Goal: Task Accomplishment & Management: Manage account settings

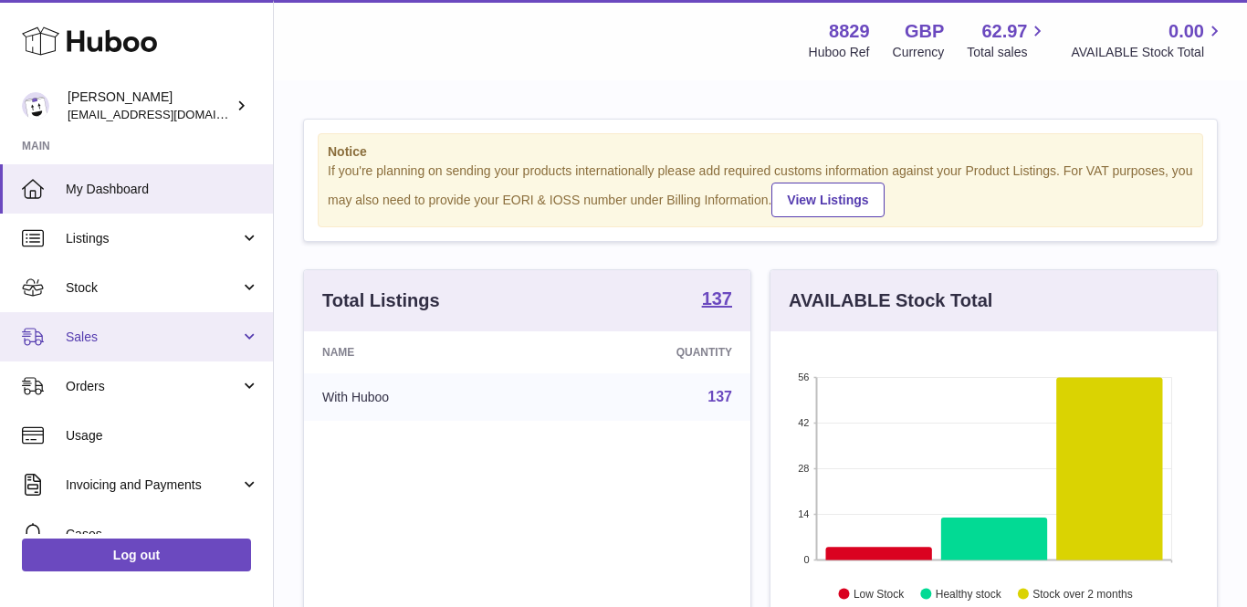
scroll to position [285, 446]
click at [84, 346] on link "Sales" at bounding box center [136, 336] width 273 height 49
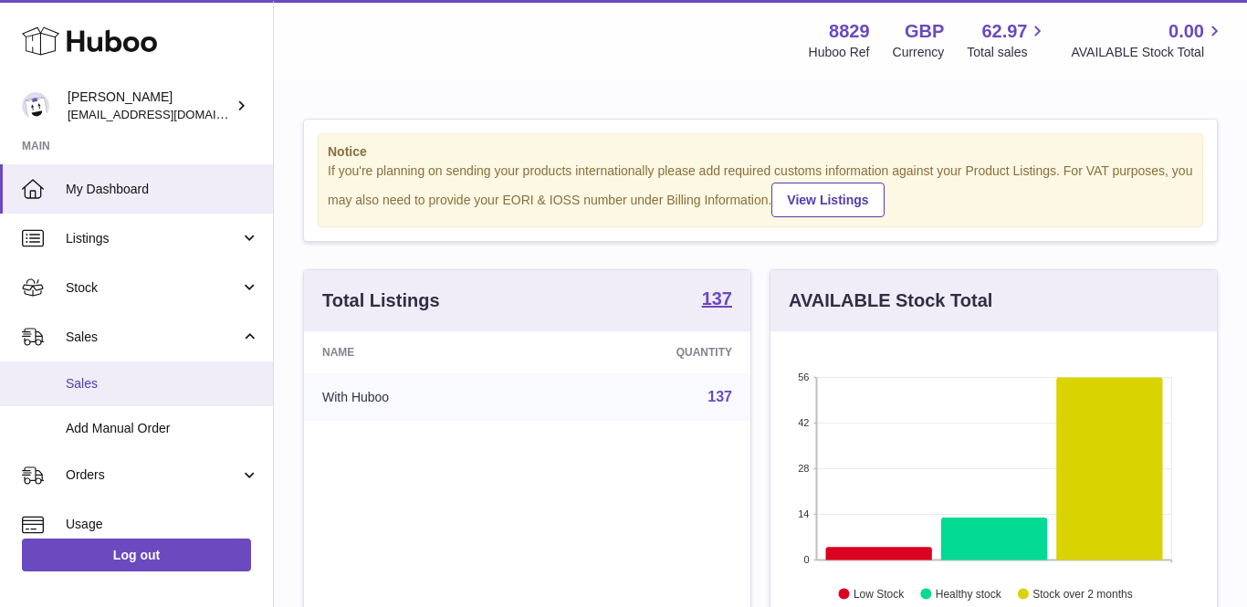
click at [83, 378] on span "Sales" at bounding box center [163, 383] width 194 height 17
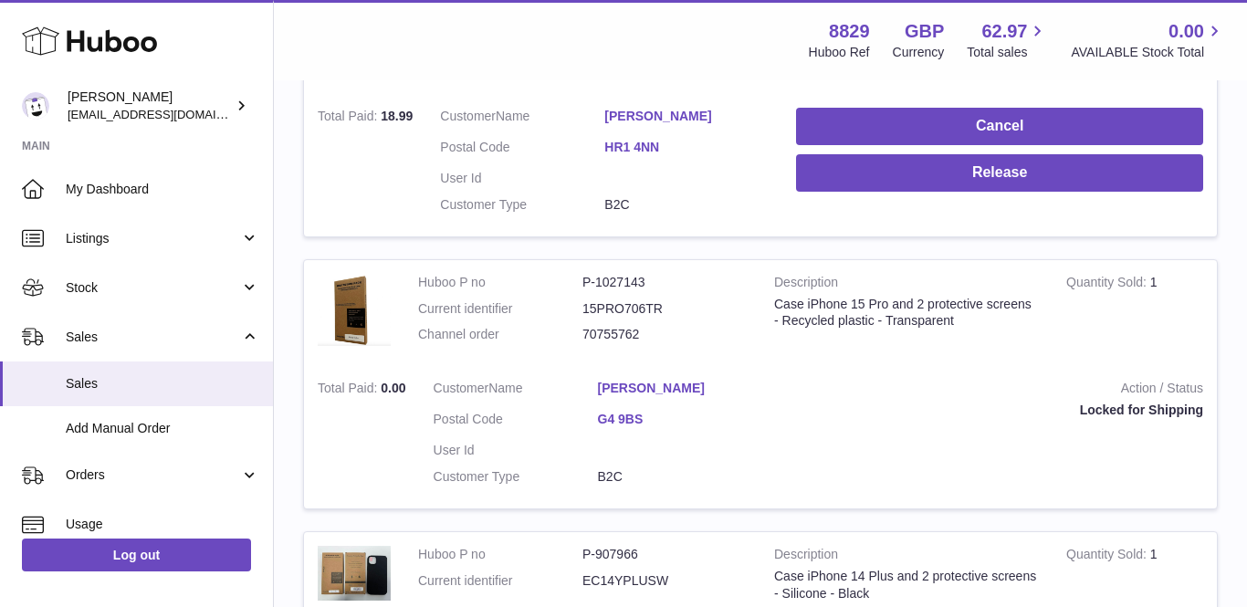
scroll to position [645, 0]
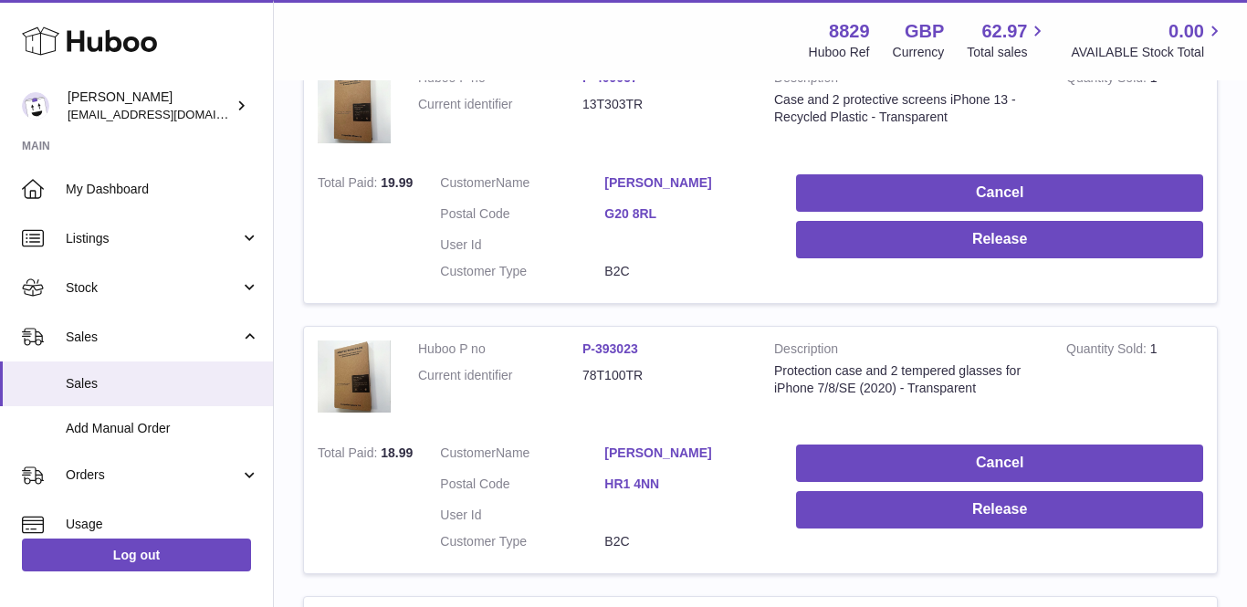
click at [645, 445] on link "[PERSON_NAME]" at bounding box center [686, 453] width 164 height 17
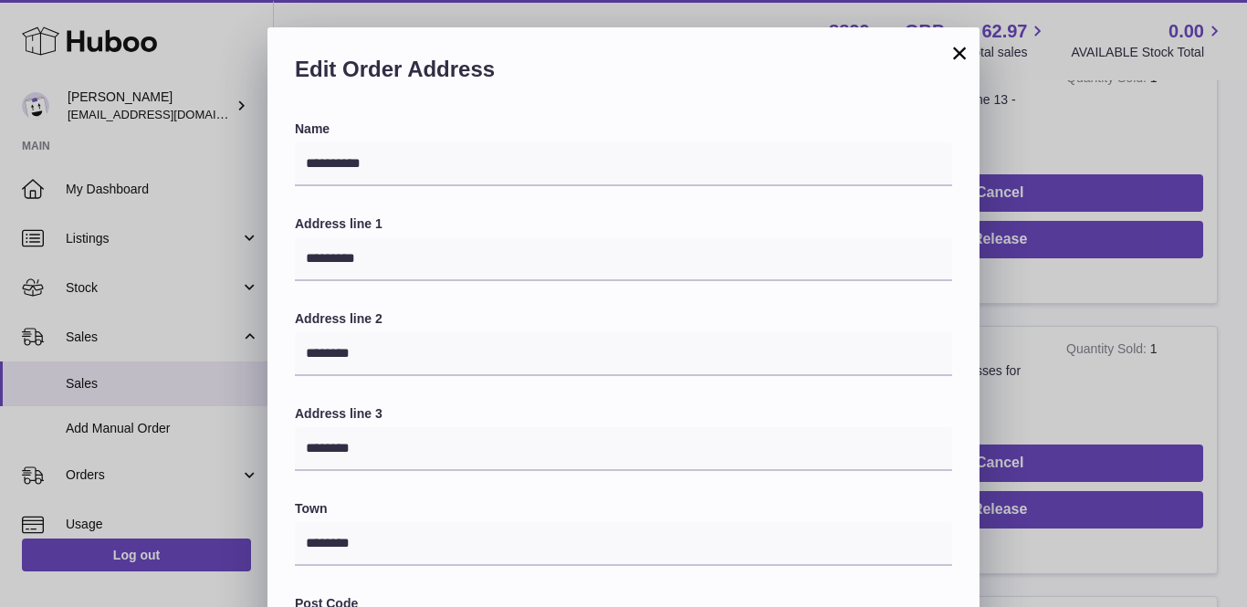
click at [957, 64] on div "×" at bounding box center [959, 53] width 22 height 22
click at [959, 56] on button "×" at bounding box center [959, 53] width 22 height 22
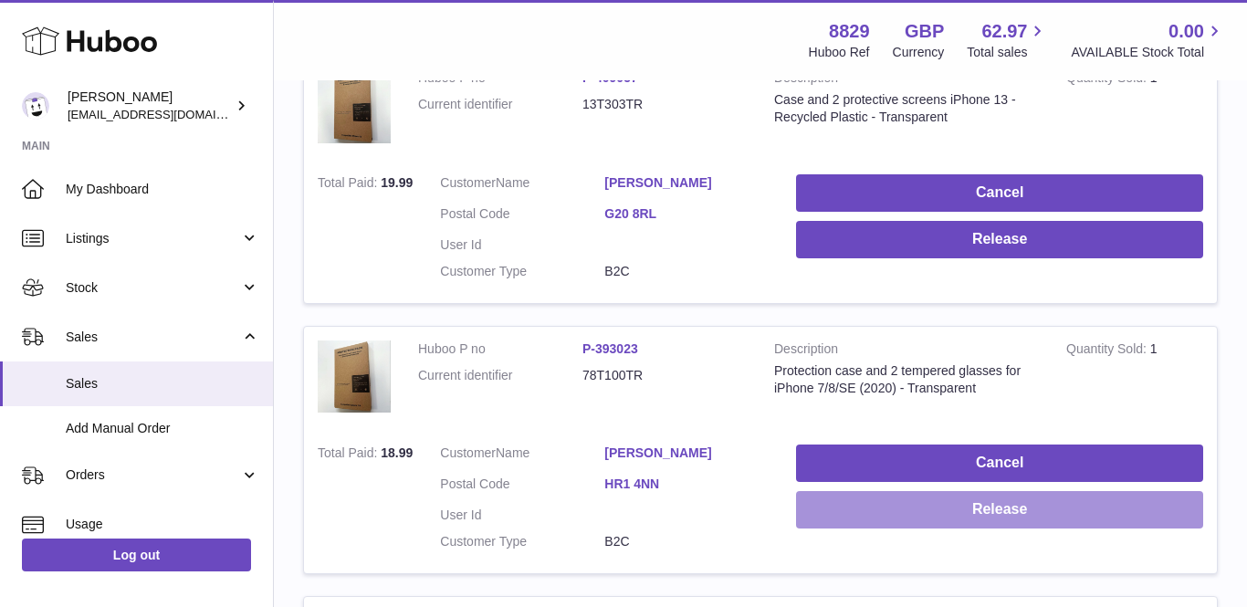
click at [851, 499] on button "Release" at bounding box center [999, 509] width 407 height 37
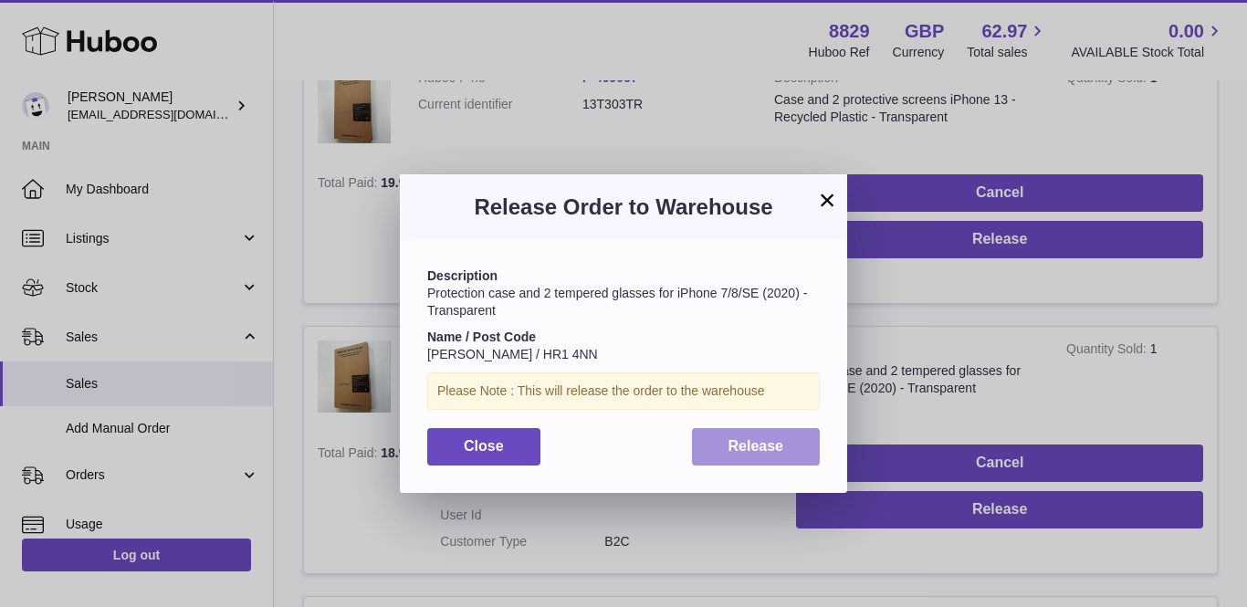
click at [749, 438] on span "Release" at bounding box center [756, 446] width 56 height 16
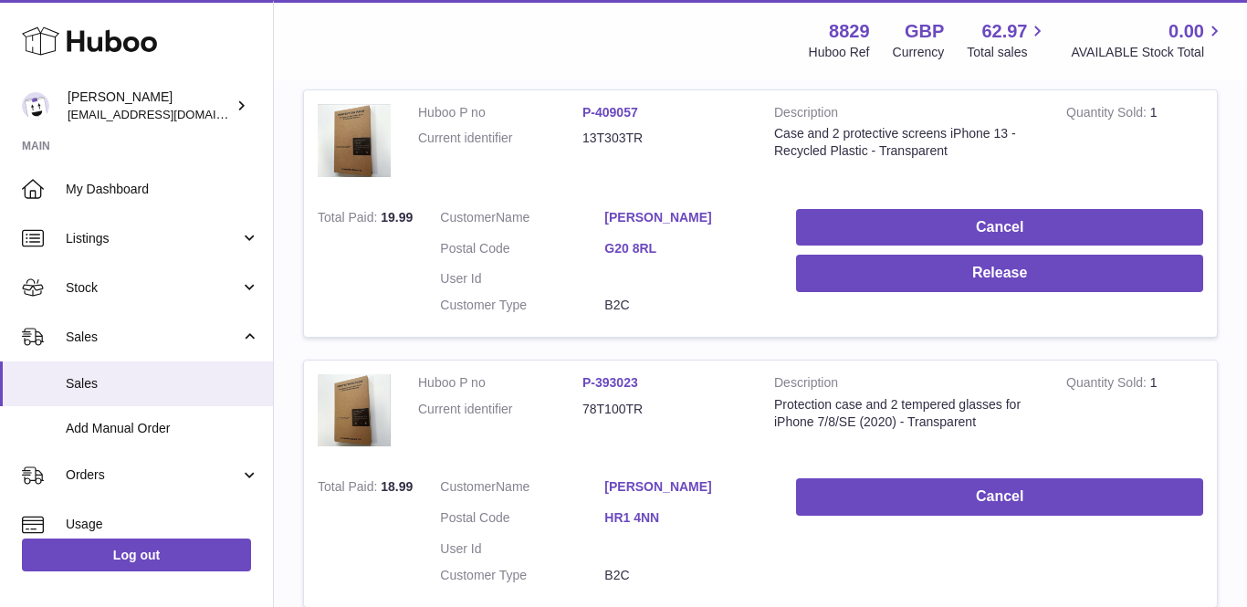
scroll to position [643, 0]
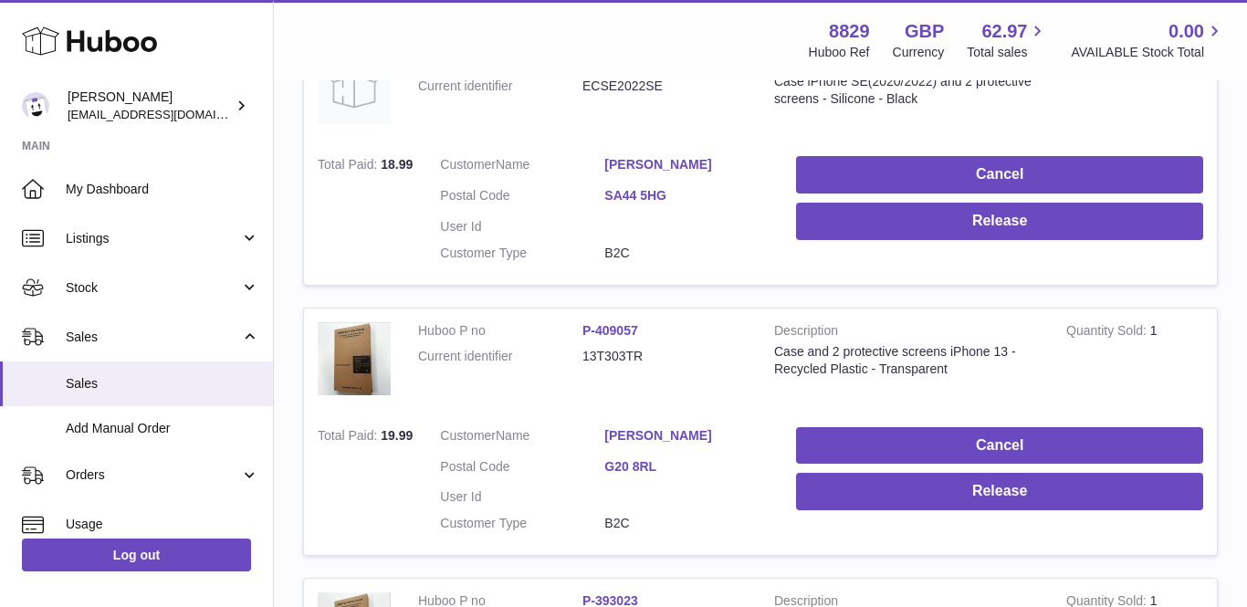
click at [626, 427] on link "[PERSON_NAME]" at bounding box center [686, 435] width 164 height 17
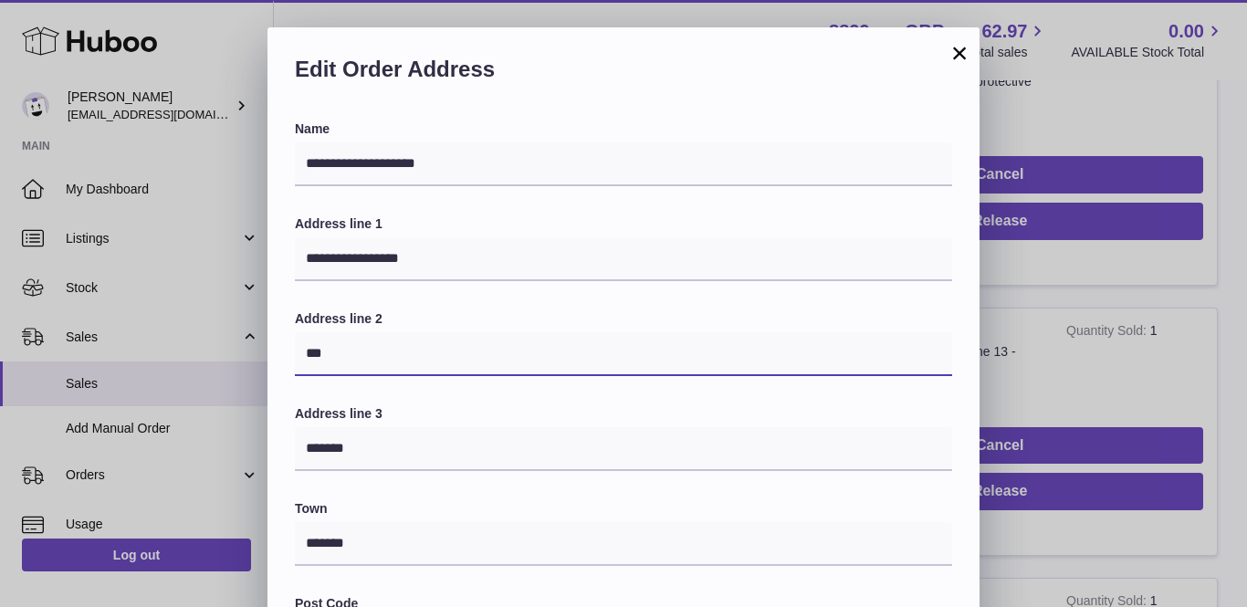
click at [307, 347] on input "***" at bounding box center [623, 354] width 657 height 44
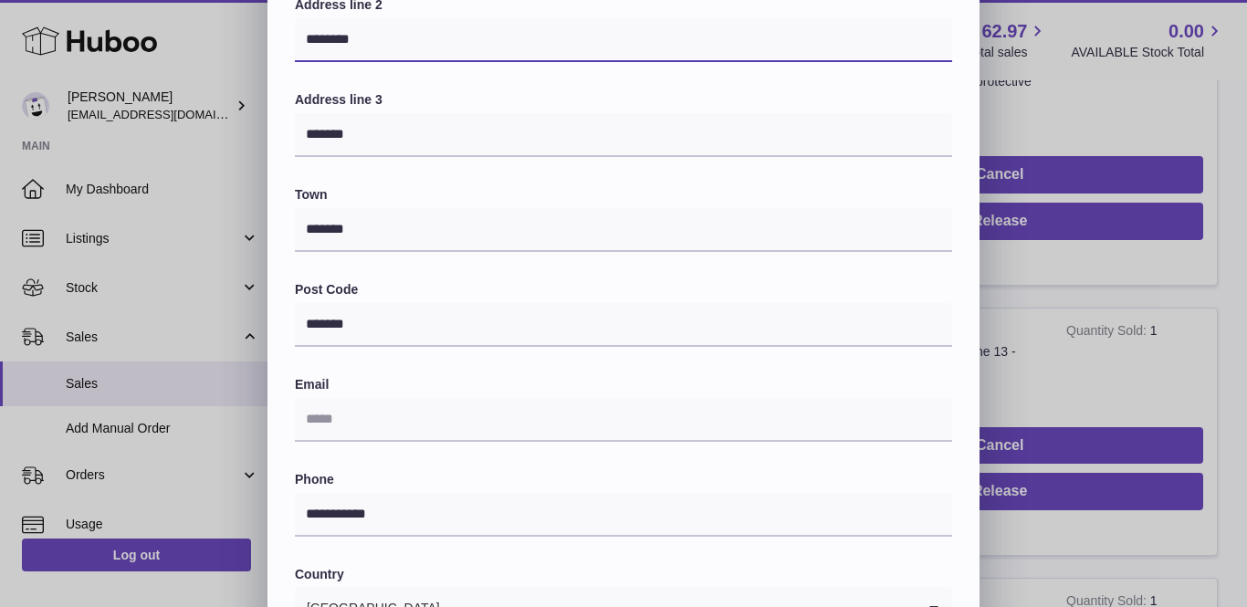
scroll to position [355, 0]
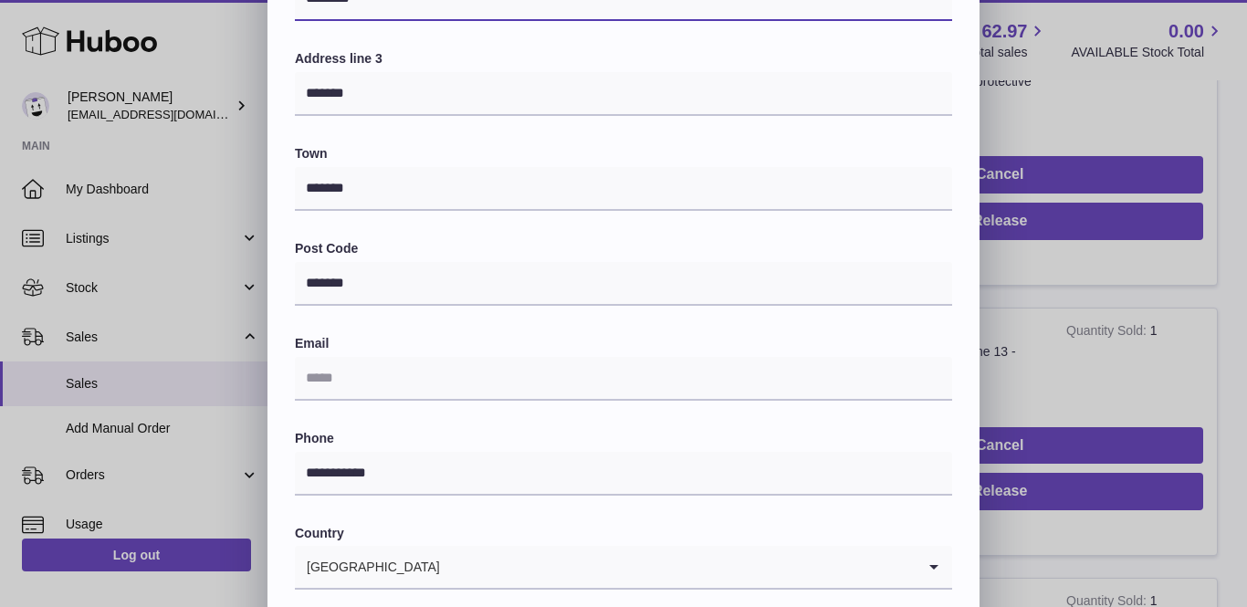
type input "********"
click at [353, 348] on div "Email" at bounding box center [623, 368] width 657 height 66
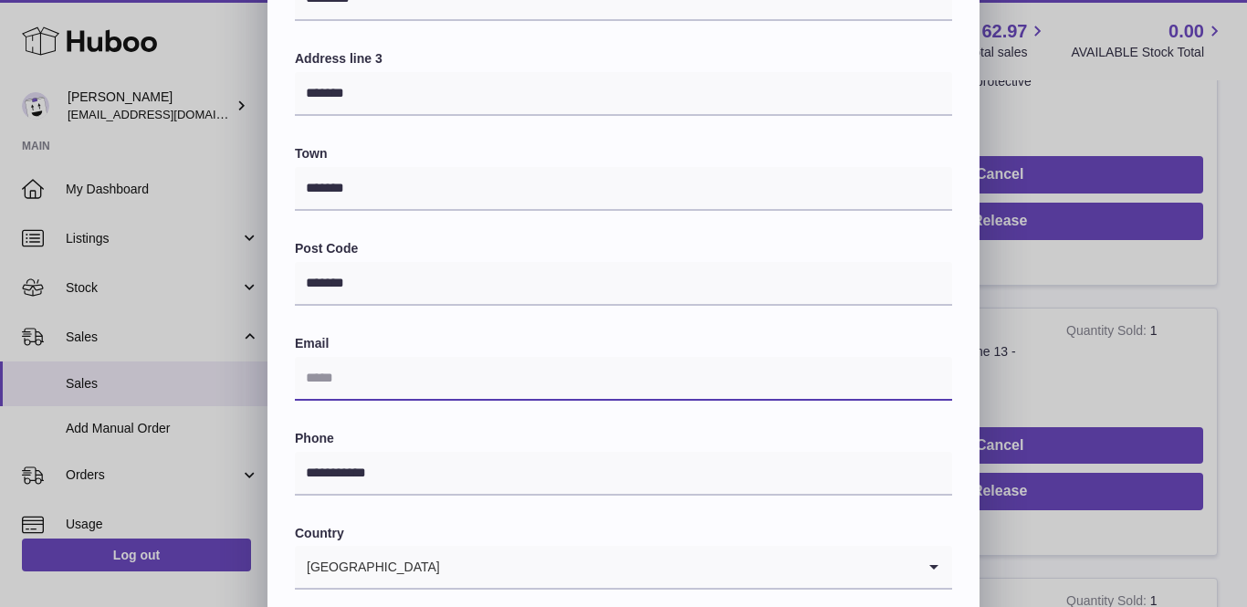
click at [341, 385] on input "text" at bounding box center [623, 379] width 657 height 44
paste input "**********"
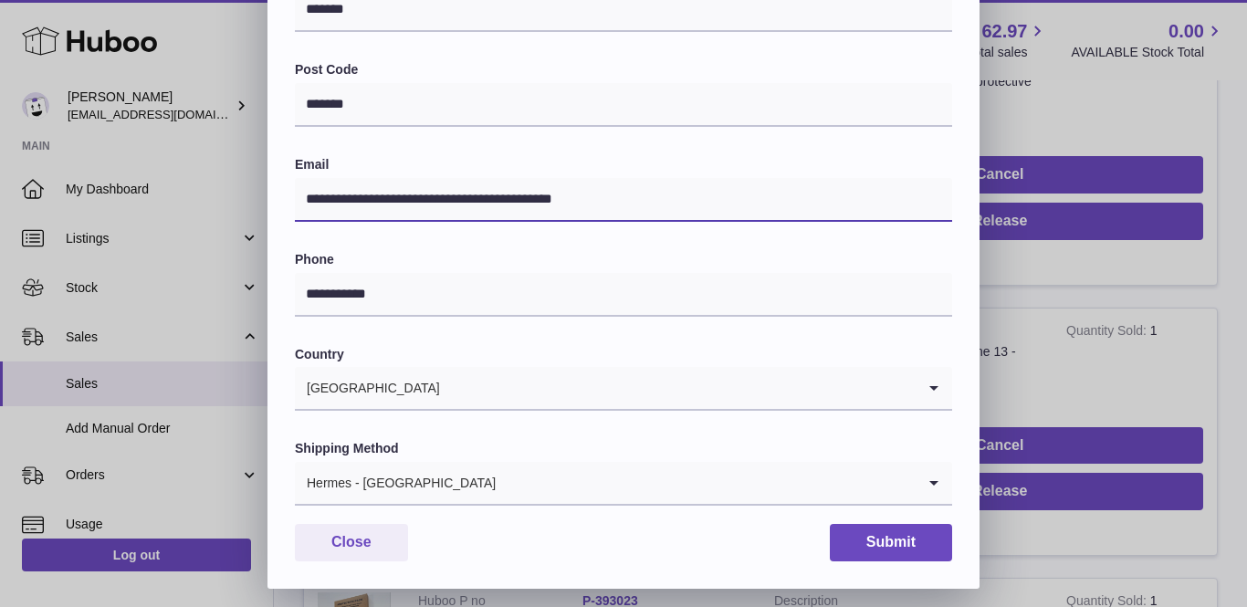
type input "**********"
click at [497, 483] on input "Search for option" at bounding box center [706, 483] width 419 height 42
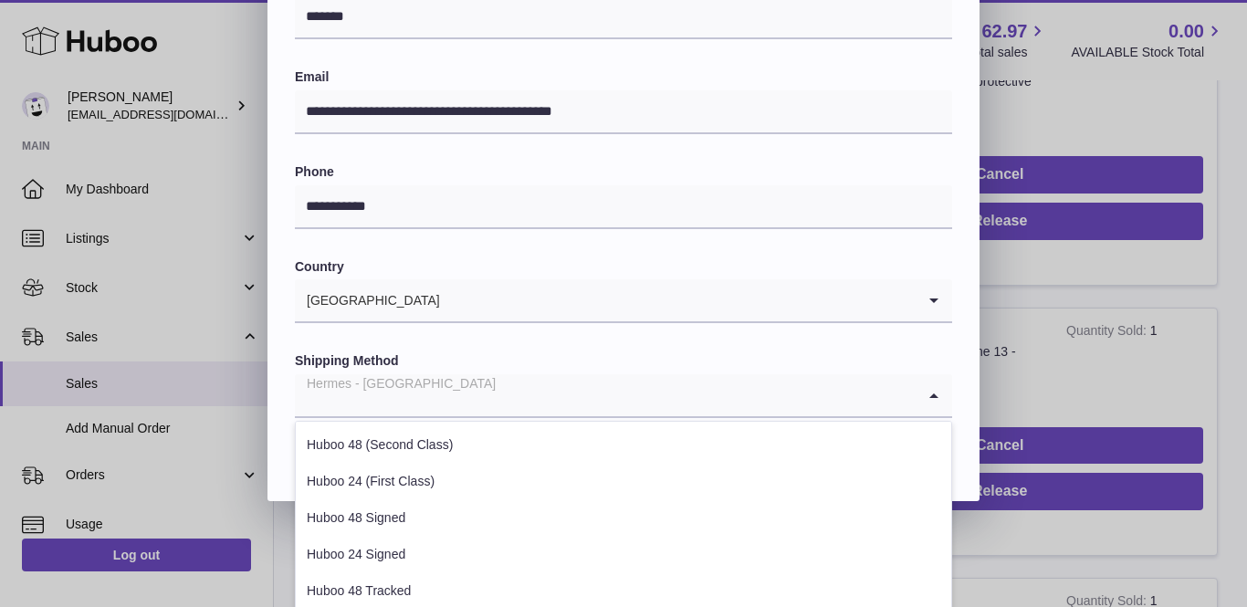
scroll to position [664, 0]
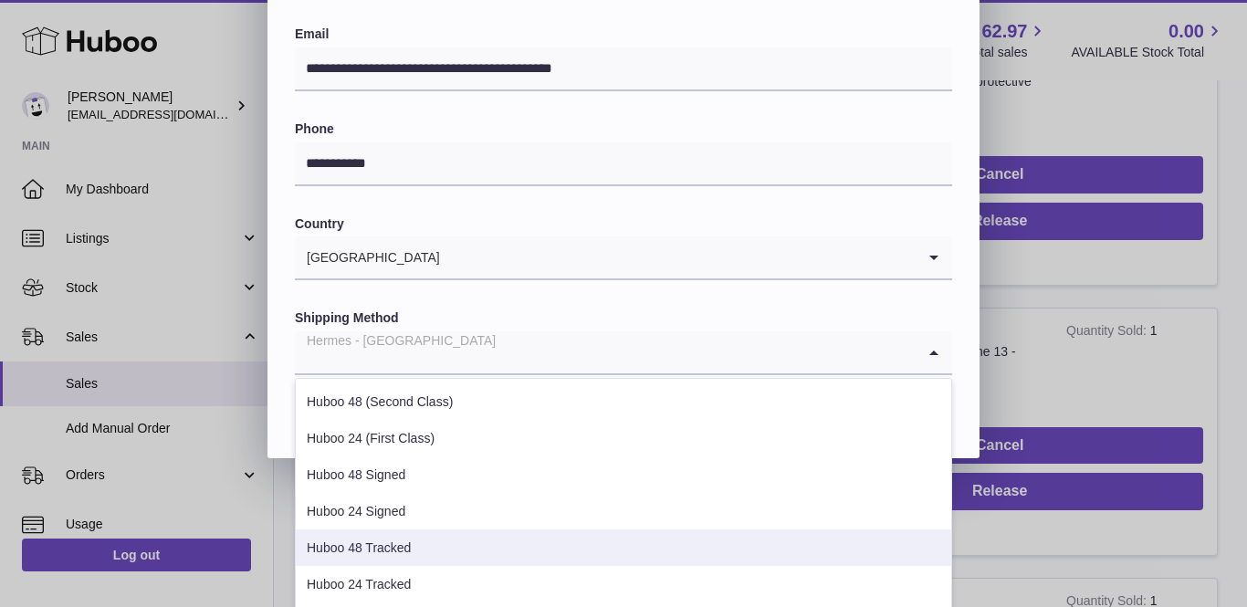
click at [406, 533] on li "Huboo 48 Tracked" at bounding box center [623, 547] width 655 height 37
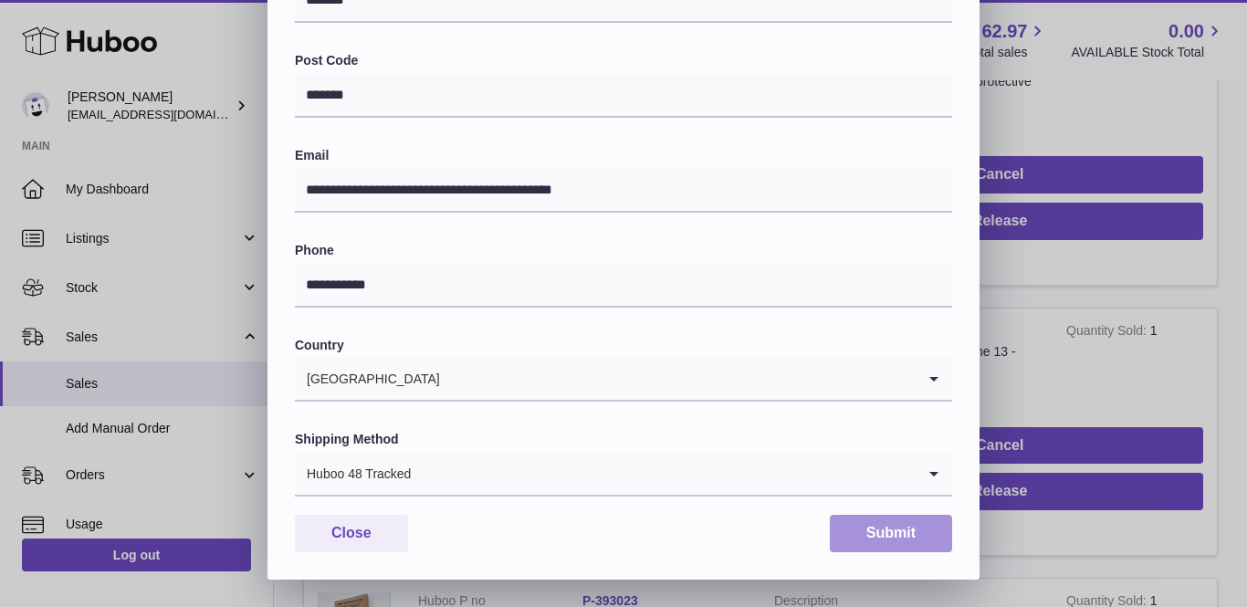
click at [884, 515] on button "Submit" at bounding box center [891, 533] width 122 height 37
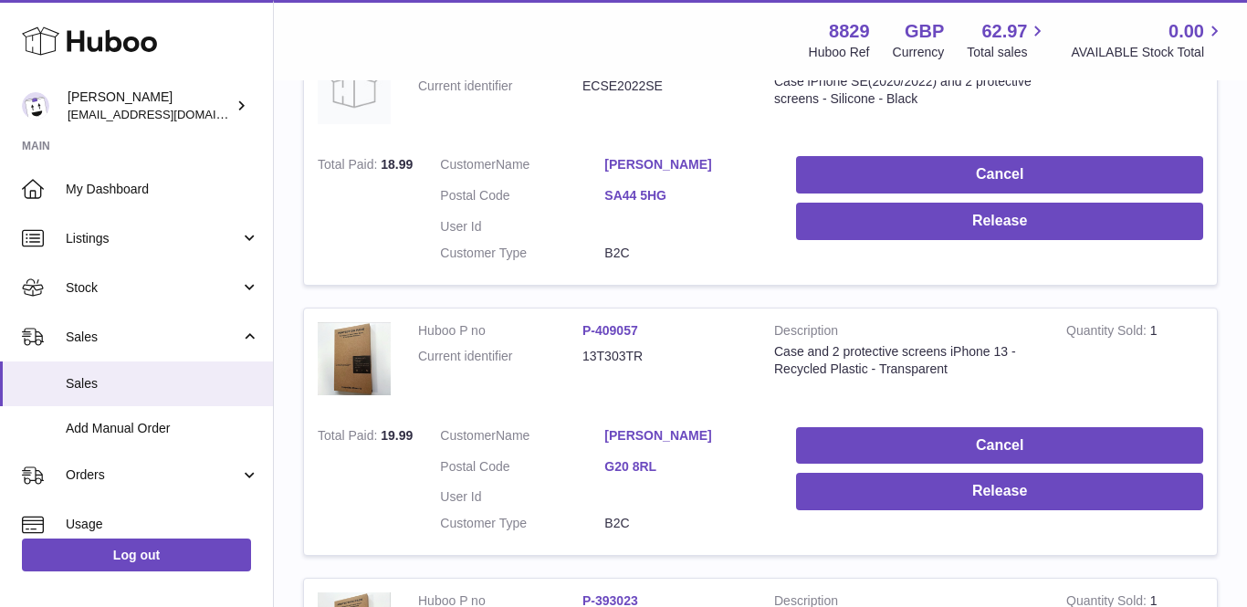
click at [675, 427] on link "[PERSON_NAME]" at bounding box center [686, 435] width 164 height 17
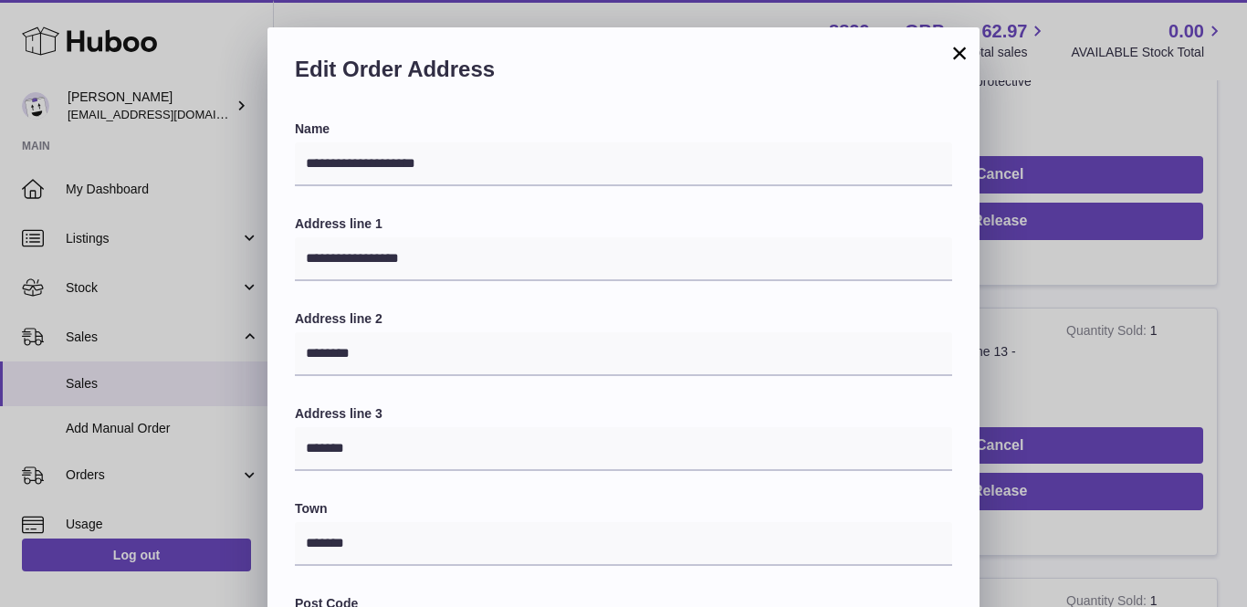
scroll to position [0, 0]
click at [962, 58] on button "×" at bounding box center [959, 53] width 22 height 22
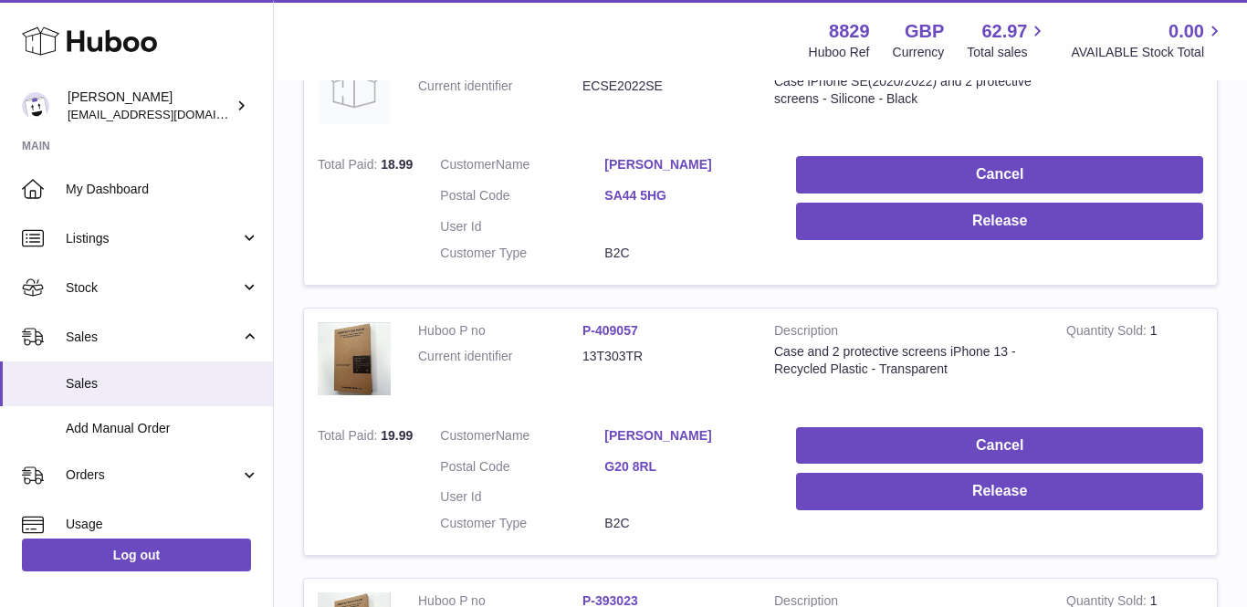
click at [957, 496] on td "Cancel Release" at bounding box center [999, 484] width 434 height 142
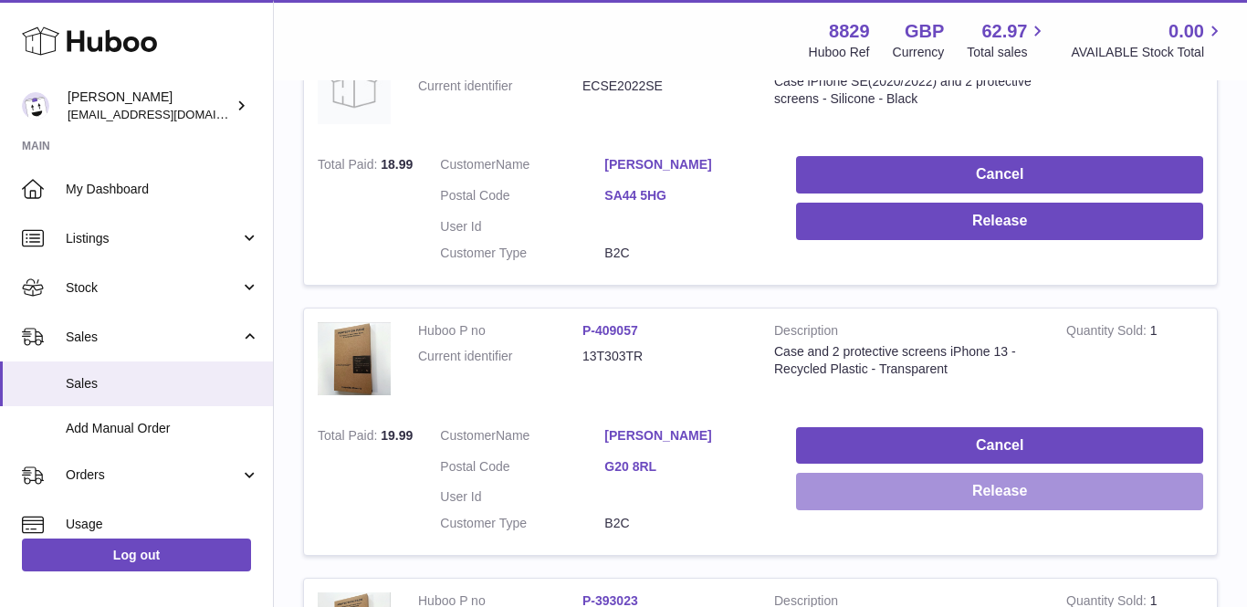
click at [842, 475] on button "Release" at bounding box center [999, 491] width 407 height 37
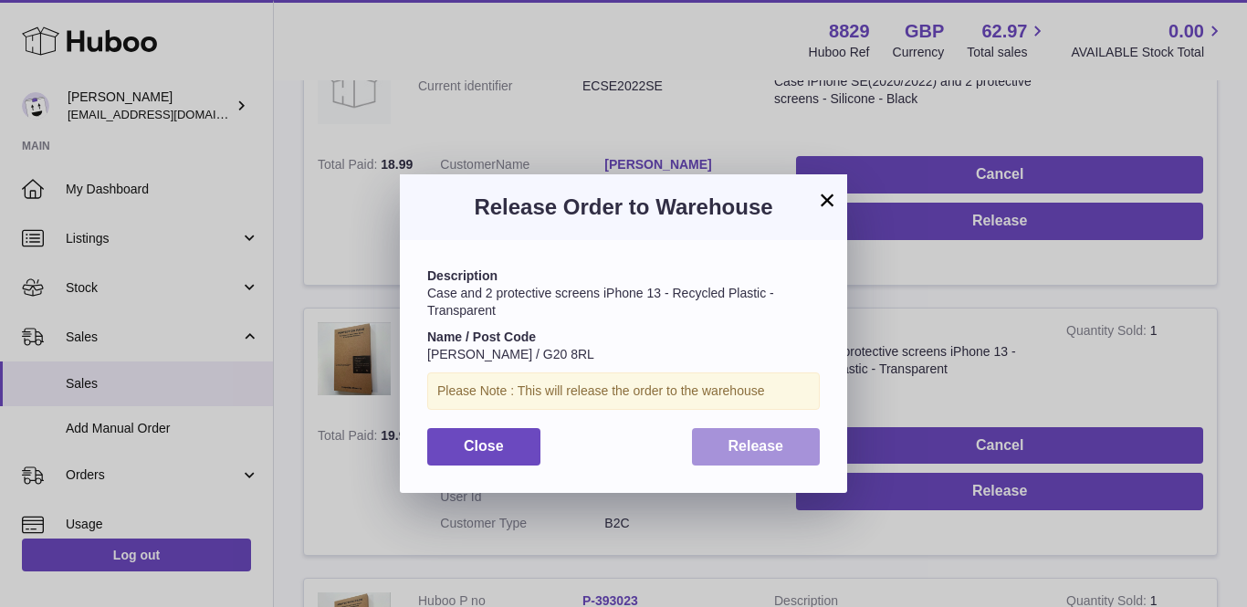
click at [745, 438] on span "Release" at bounding box center [756, 446] width 56 height 16
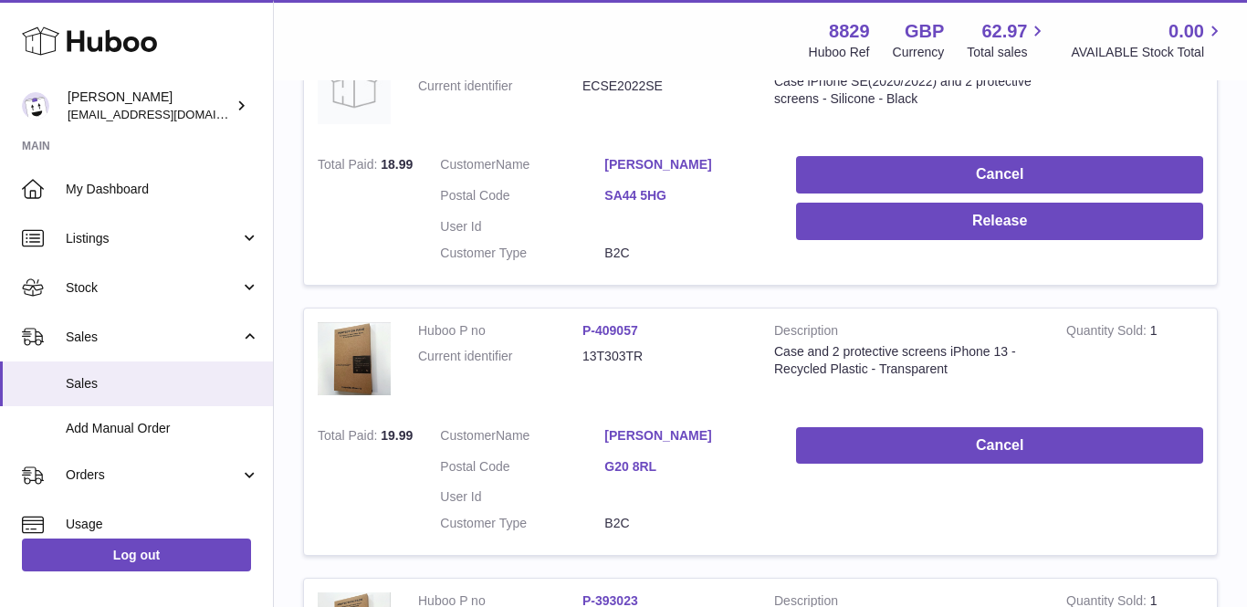
click at [634, 427] on link "[PERSON_NAME]" at bounding box center [686, 435] width 164 height 17
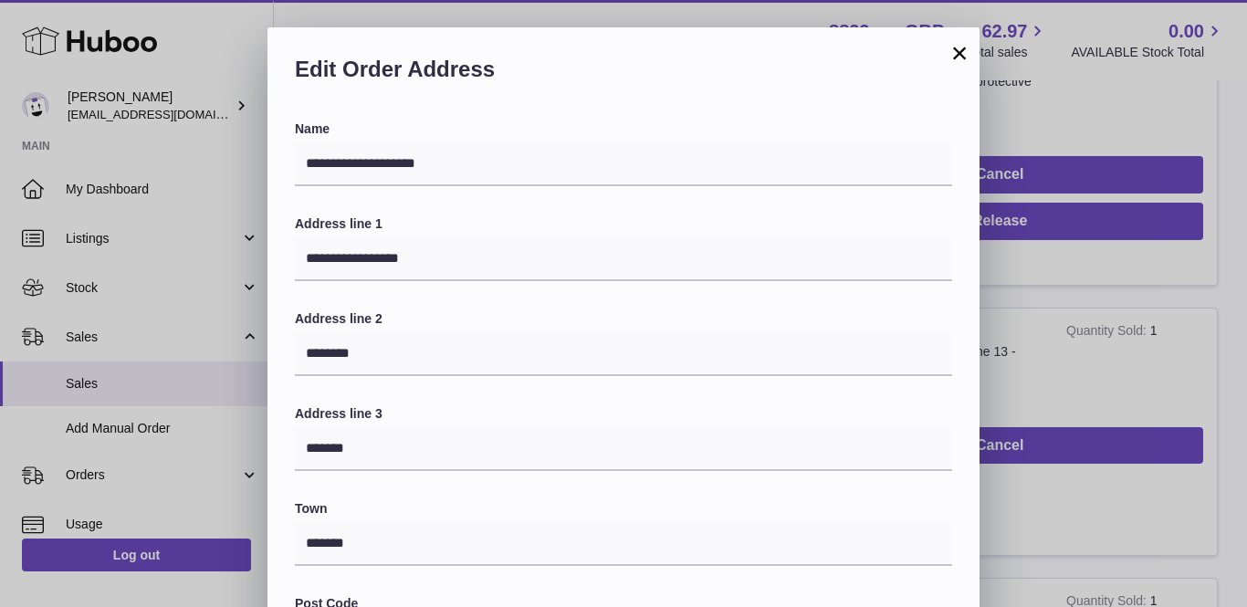
click at [950, 58] on button "×" at bounding box center [959, 53] width 22 height 22
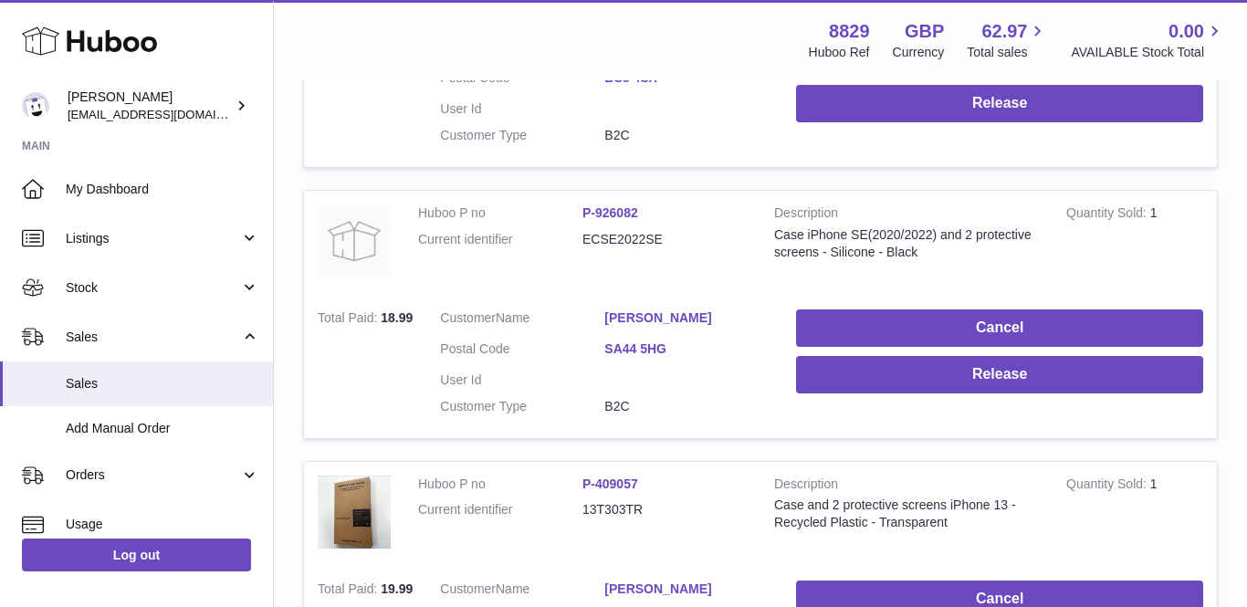
scroll to position [424, 0]
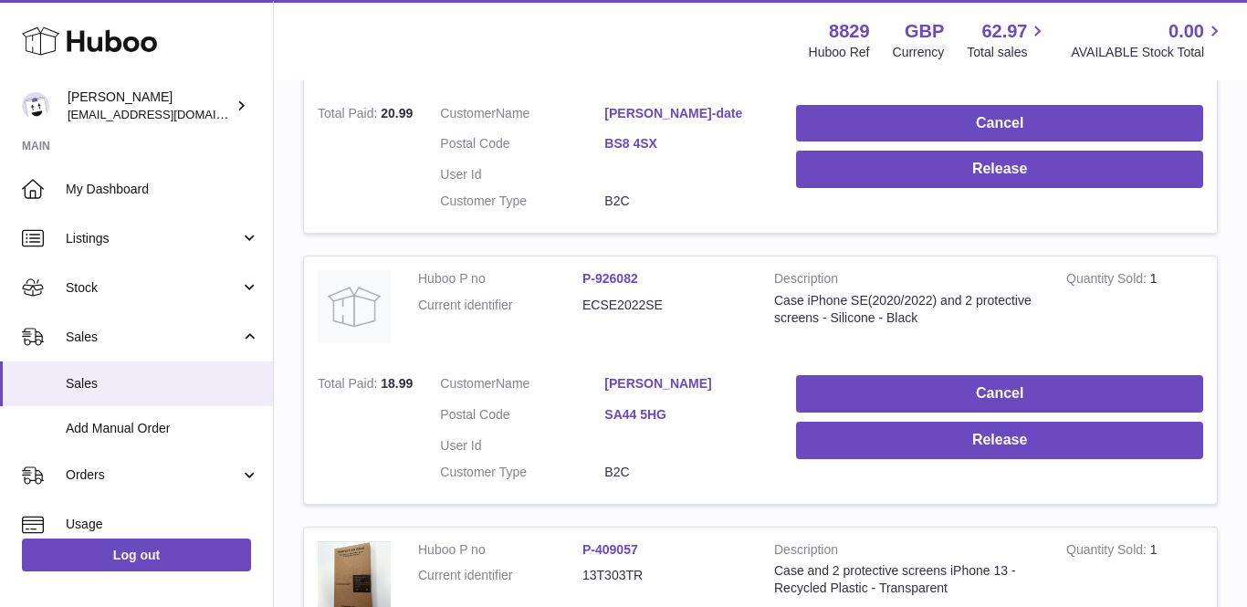
click at [659, 375] on link "[PERSON_NAME]" at bounding box center [686, 383] width 164 height 17
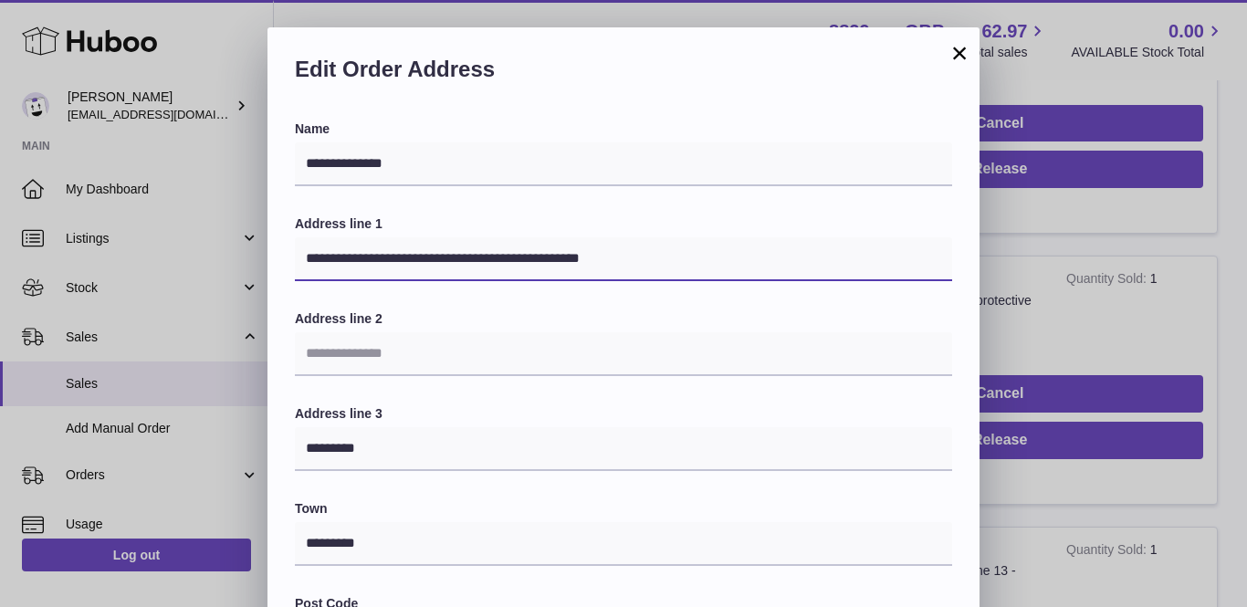
drag, startPoint x: 472, startPoint y: 256, endPoint x: 910, endPoint y: 259, distance: 438.1
click at [910, 259] on input "**********" at bounding box center [623, 259] width 657 height 44
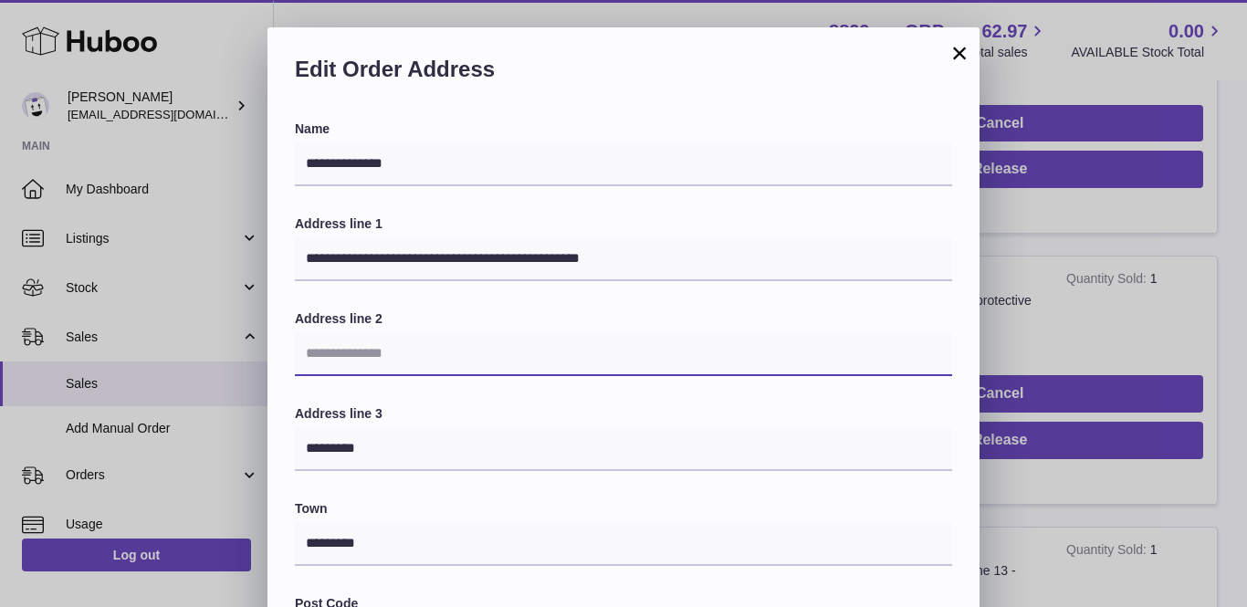
click at [432, 344] on input "text" at bounding box center [623, 354] width 657 height 44
paste input "**********"
type input "**********"
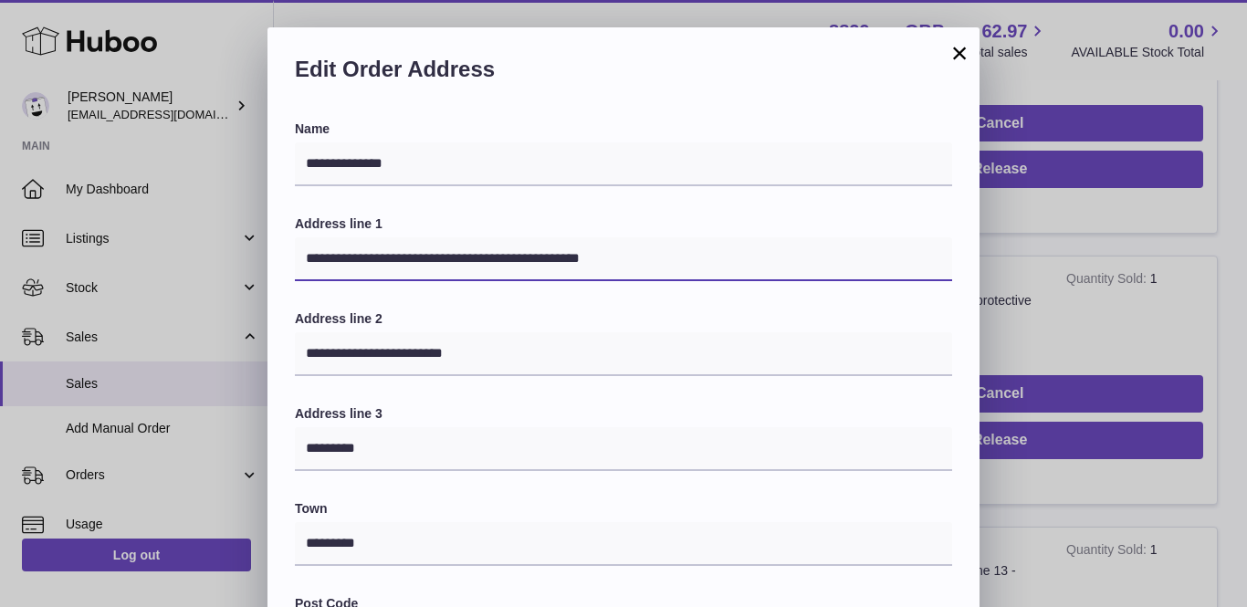
drag, startPoint x: 462, startPoint y: 259, endPoint x: 861, endPoint y: 260, distance: 398.9
click at [861, 260] on input "**********" at bounding box center [623, 259] width 657 height 44
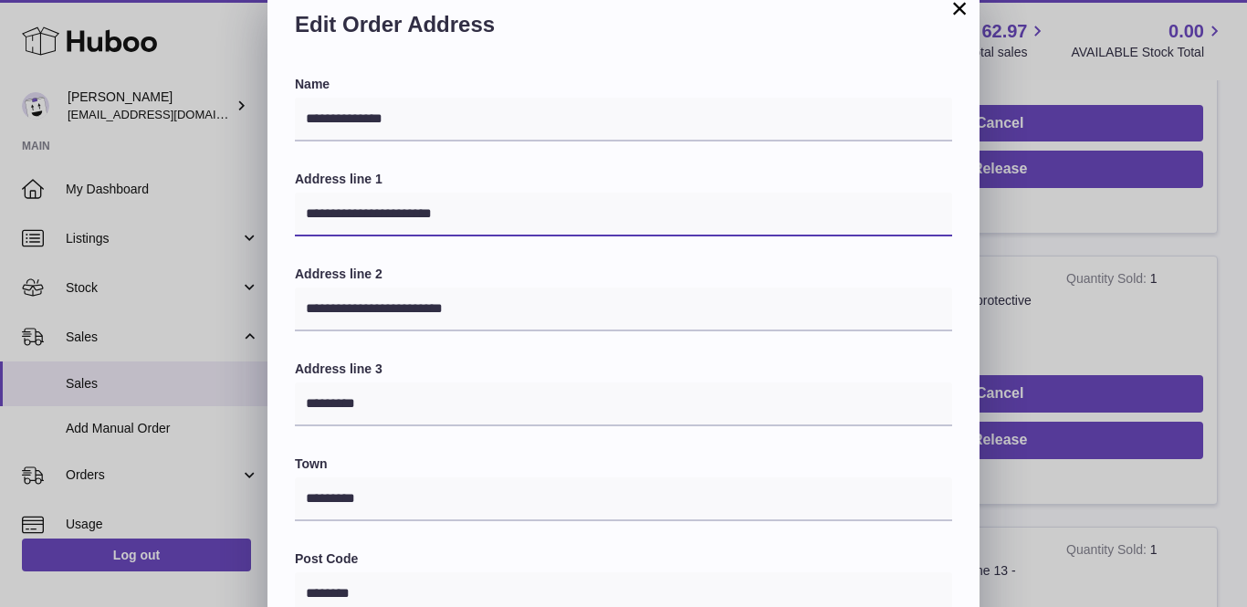
type input "**********"
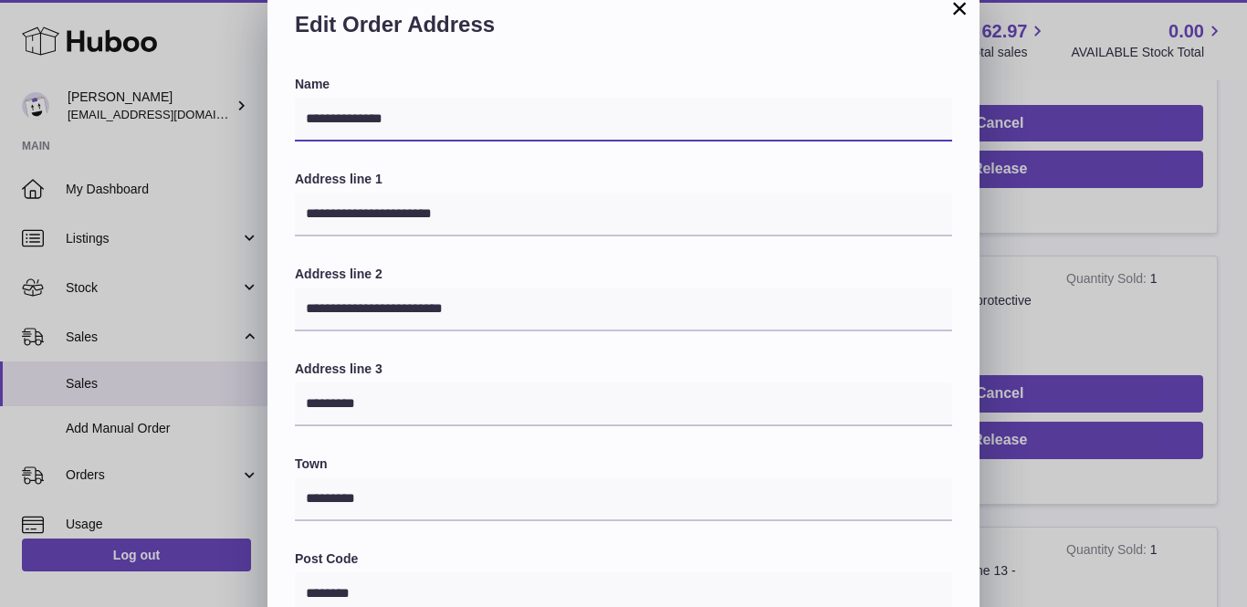
drag, startPoint x: 405, startPoint y: 114, endPoint x: 259, endPoint y: 109, distance: 146.1
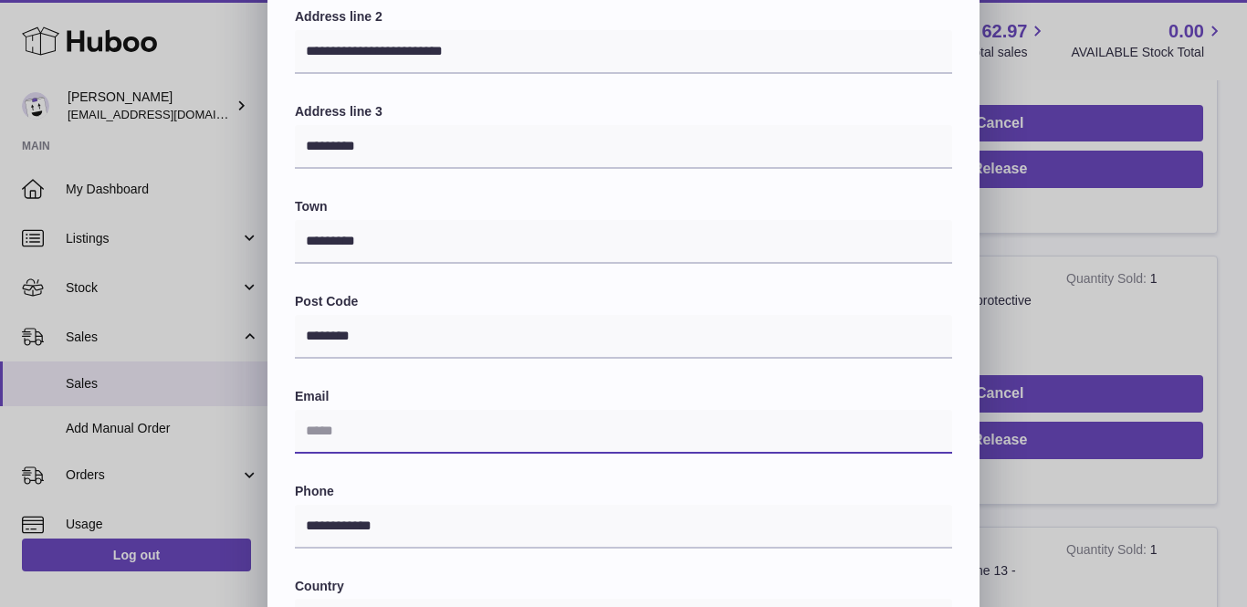
click at [373, 439] on input "text" at bounding box center [623, 432] width 657 height 44
paste input "**********"
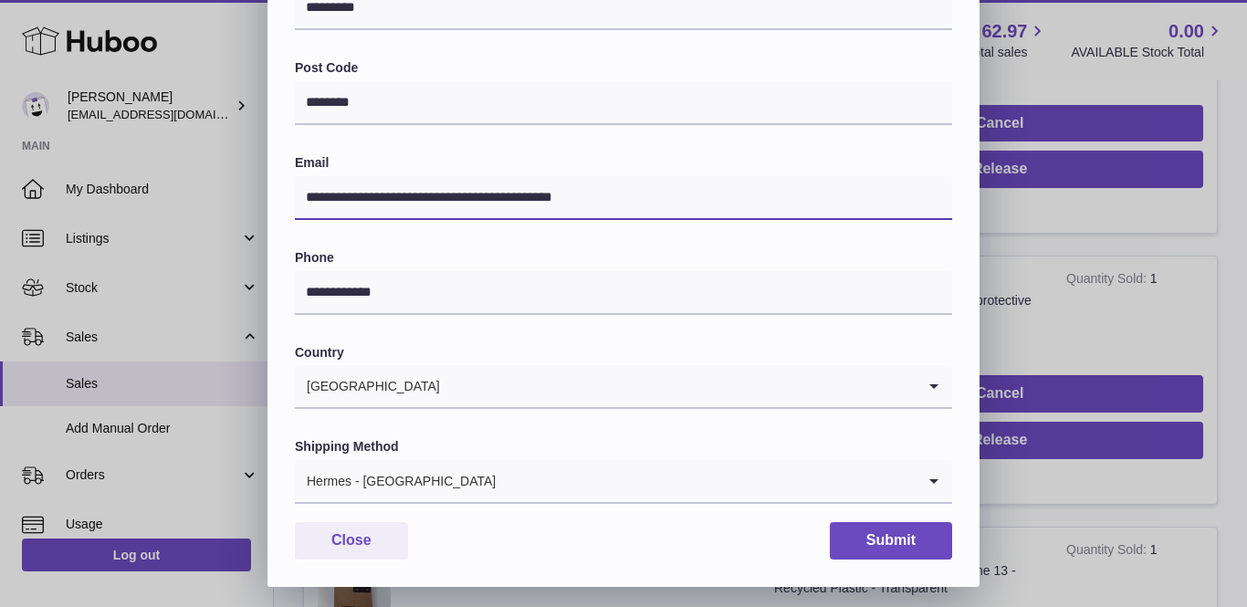
scroll to position [534, 0]
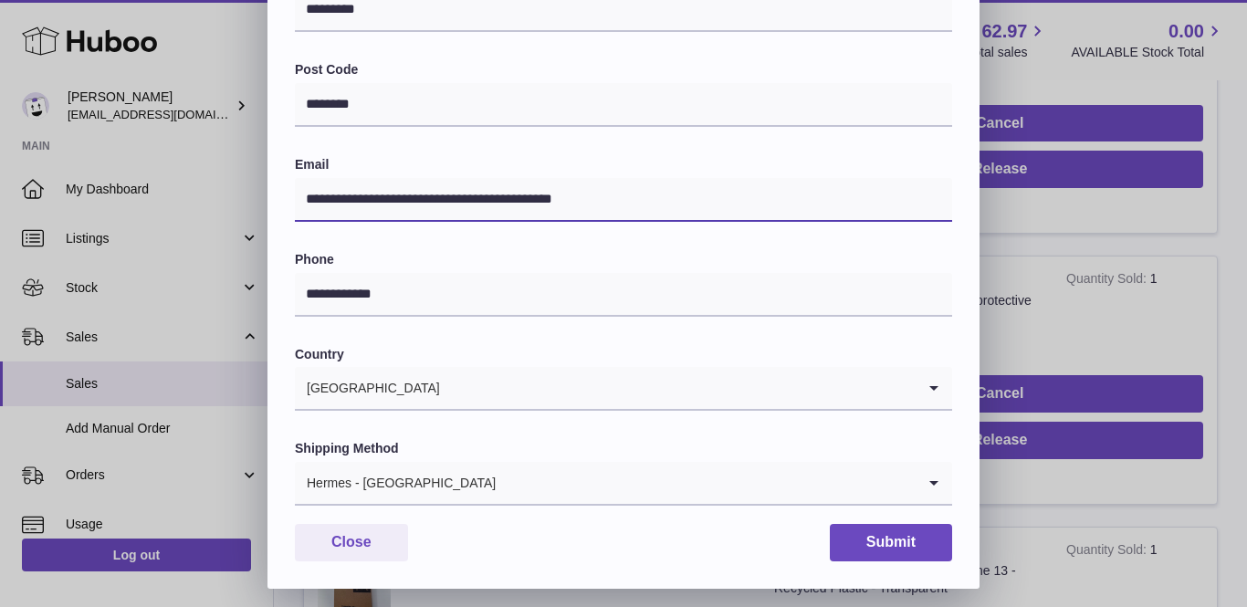
type input "**********"
click at [497, 482] on input "Search for option" at bounding box center [706, 483] width 419 height 42
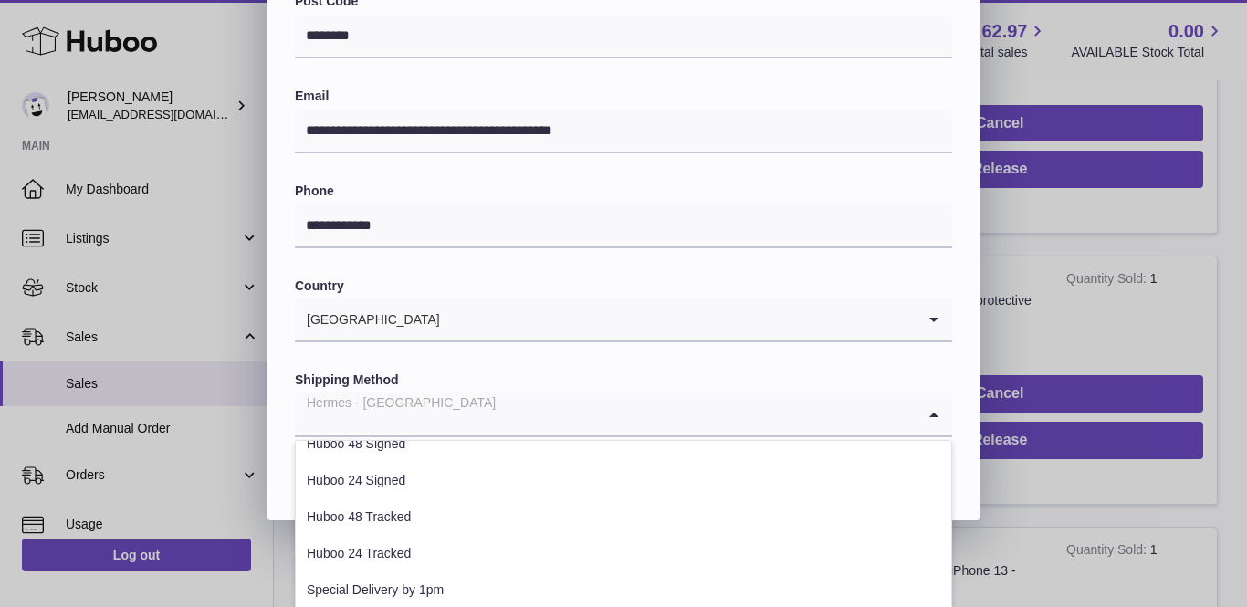
scroll to position [93, 0]
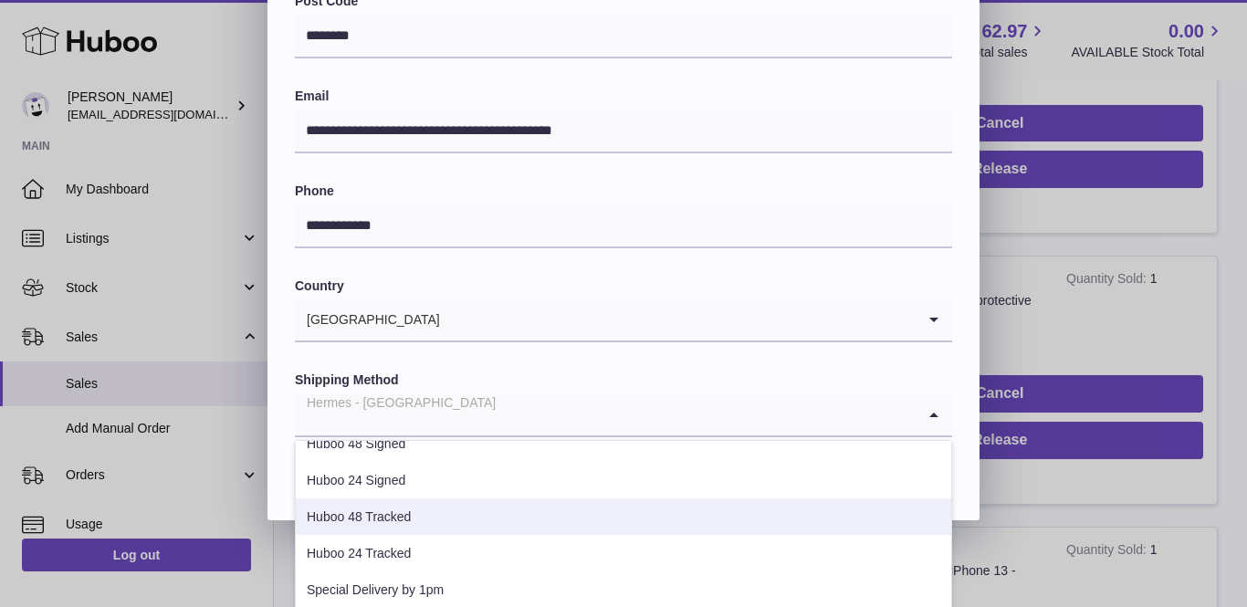
click at [445, 519] on li "Huboo 48 Tracked" at bounding box center [623, 516] width 655 height 37
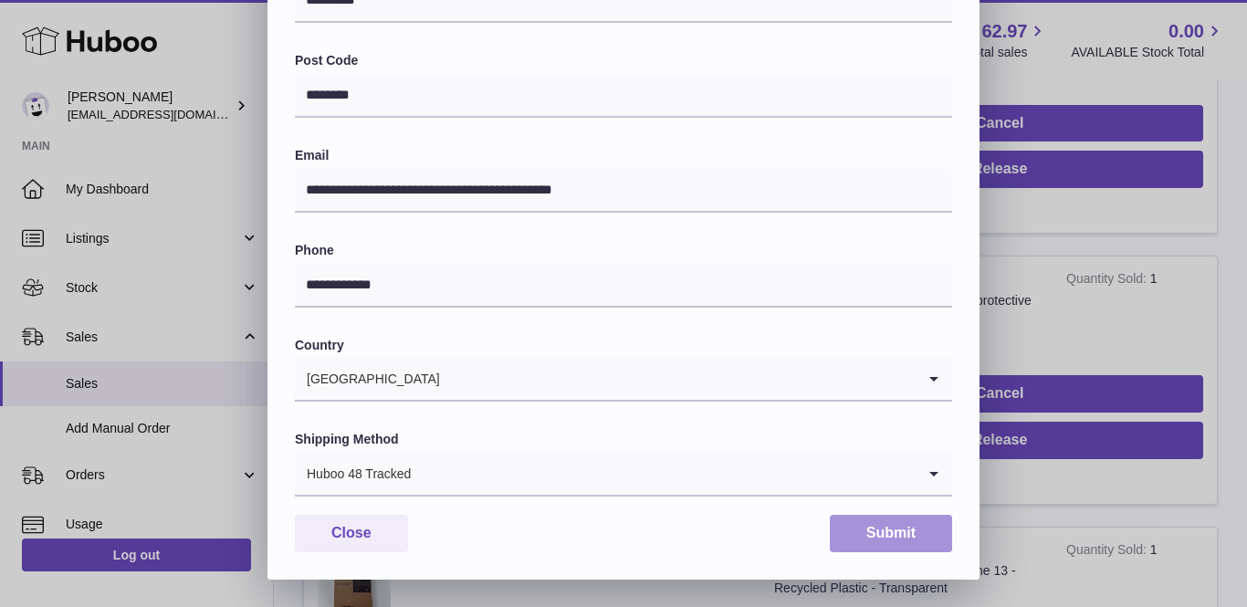
click at [915, 515] on button "Submit" at bounding box center [891, 533] width 122 height 37
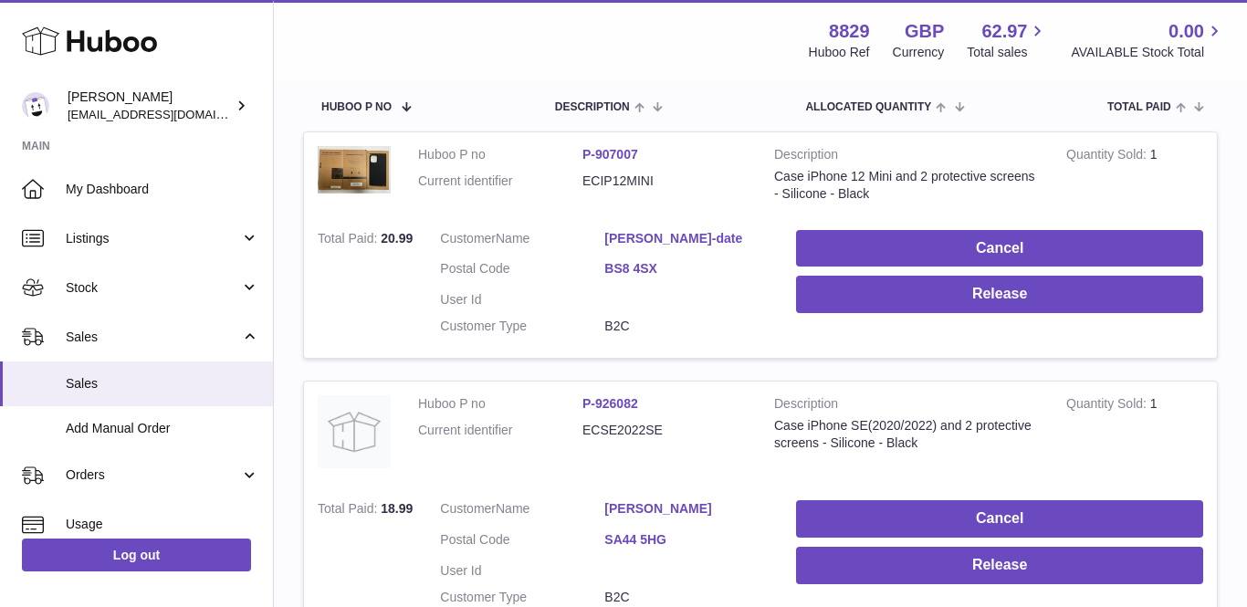
scroll to position [273, 0]
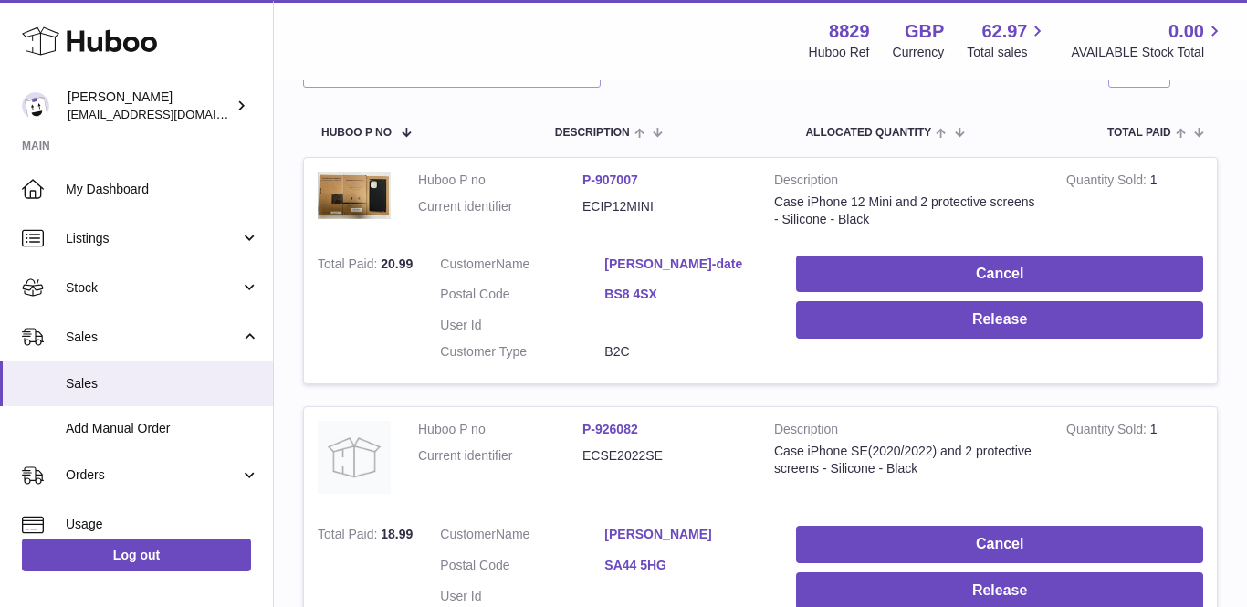
click at [628, 526] on link "[PERSON_NAME]" at bounding box center [686, 534] width 164 height 17
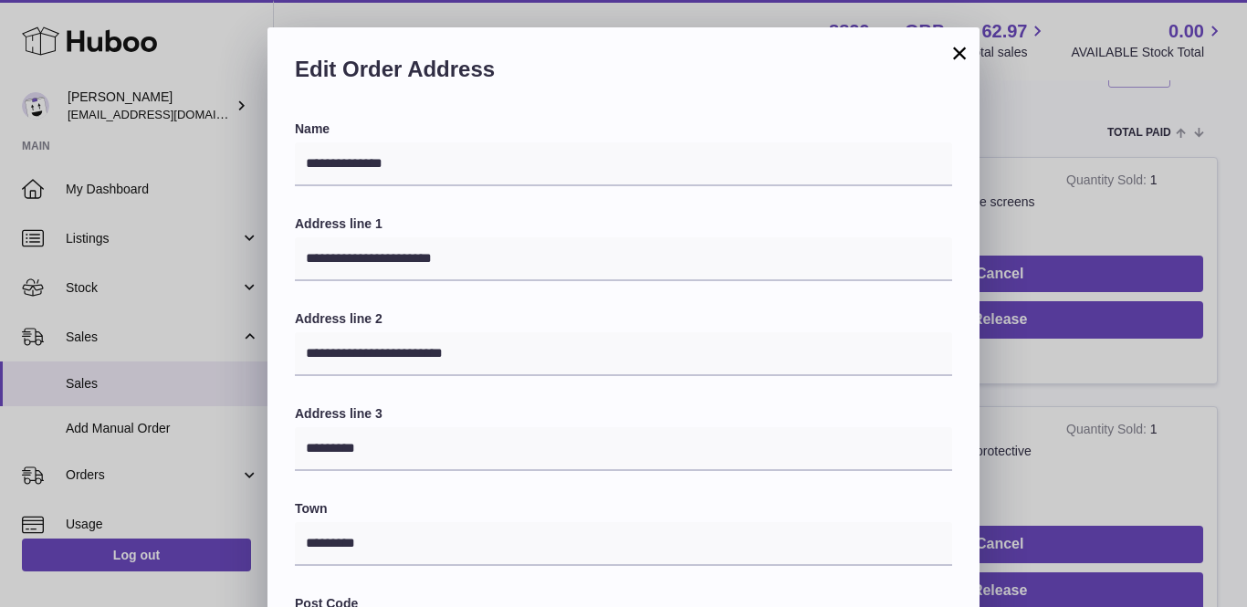
click at [950, 58] on button "×" at bounding box center [959, 53] width 22 height 22
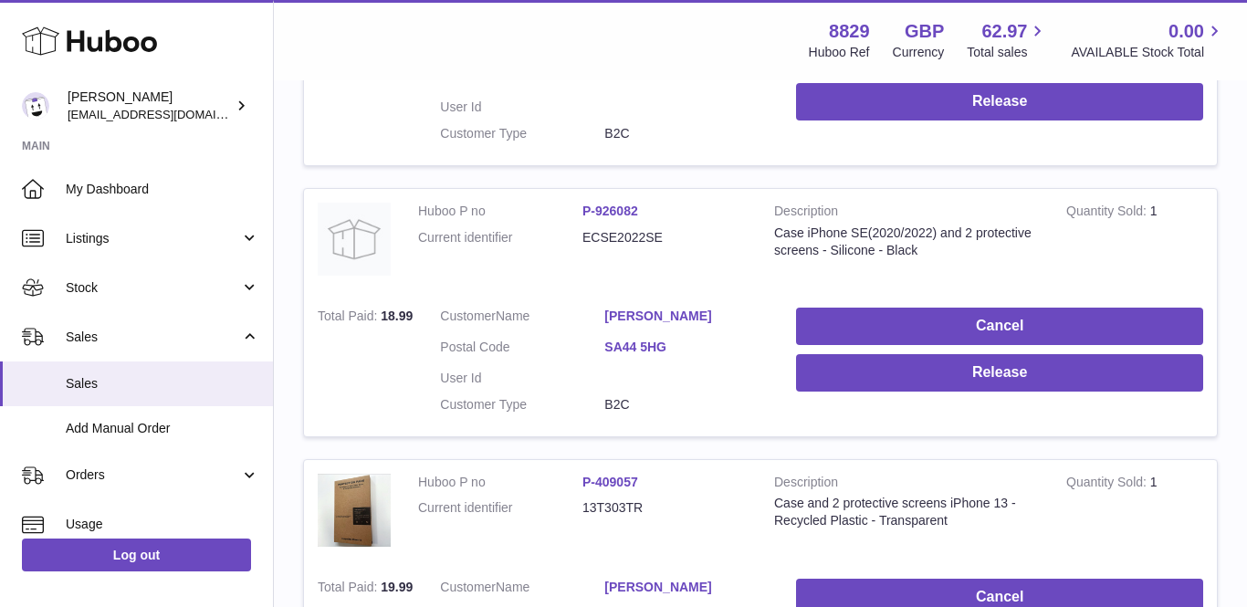
scroll to position [528, 0]
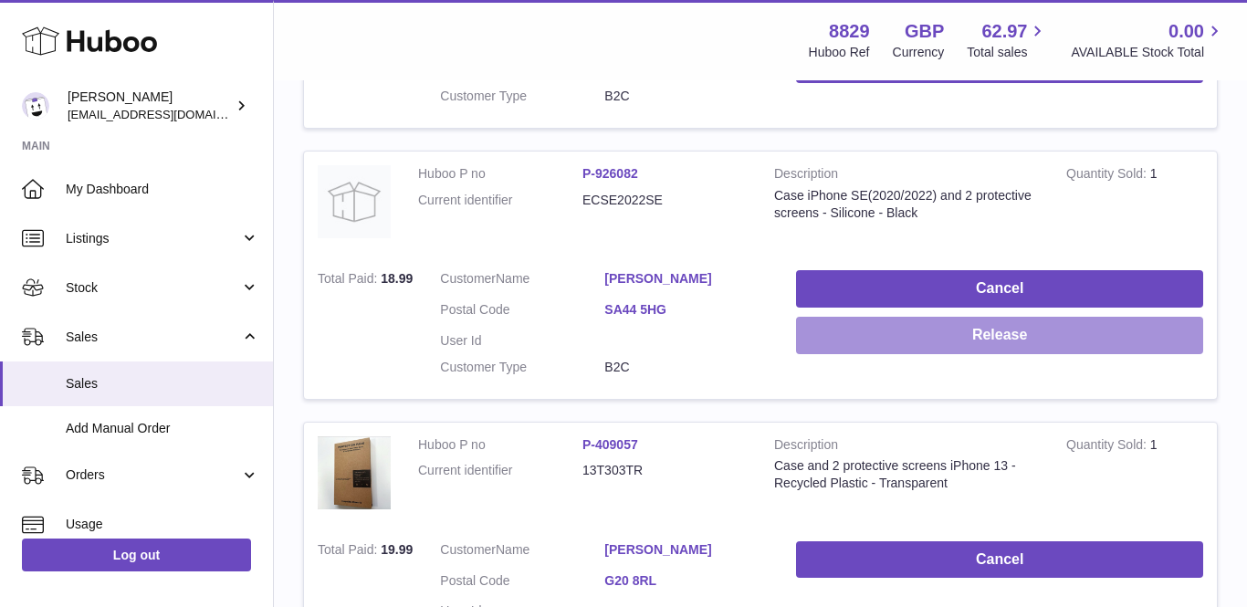
click at [943, 321] on button "Release" at bounding box center [999, 335] width 407 height 37
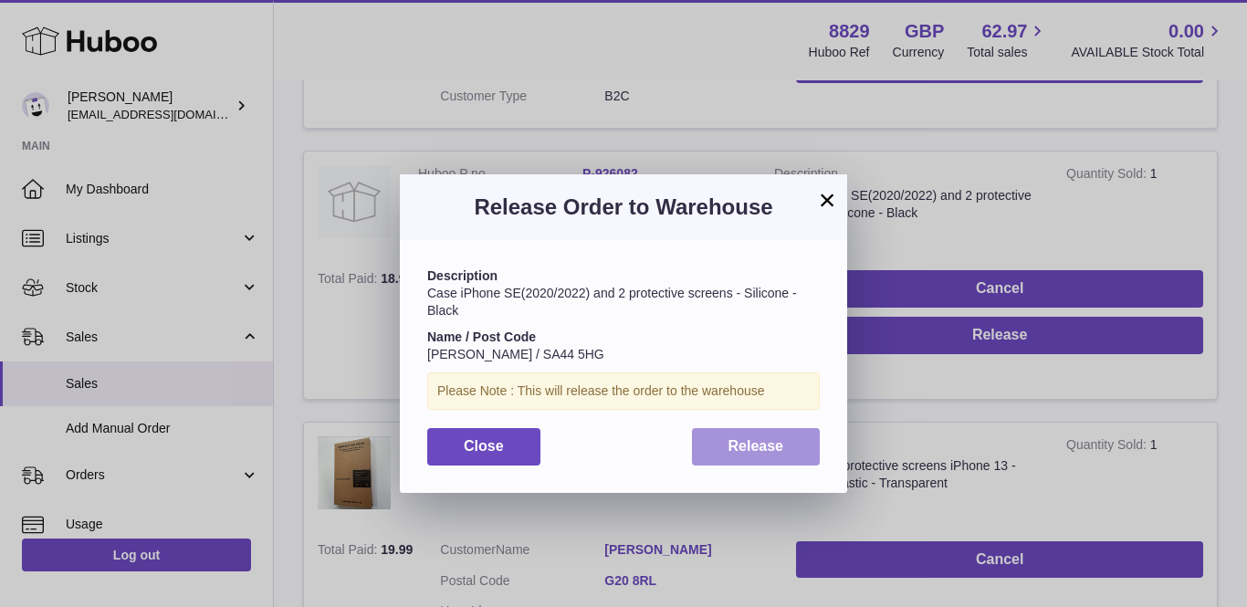
click at [787, 430] on button "Release" at bounding box center [756, 446] width 129 height 37
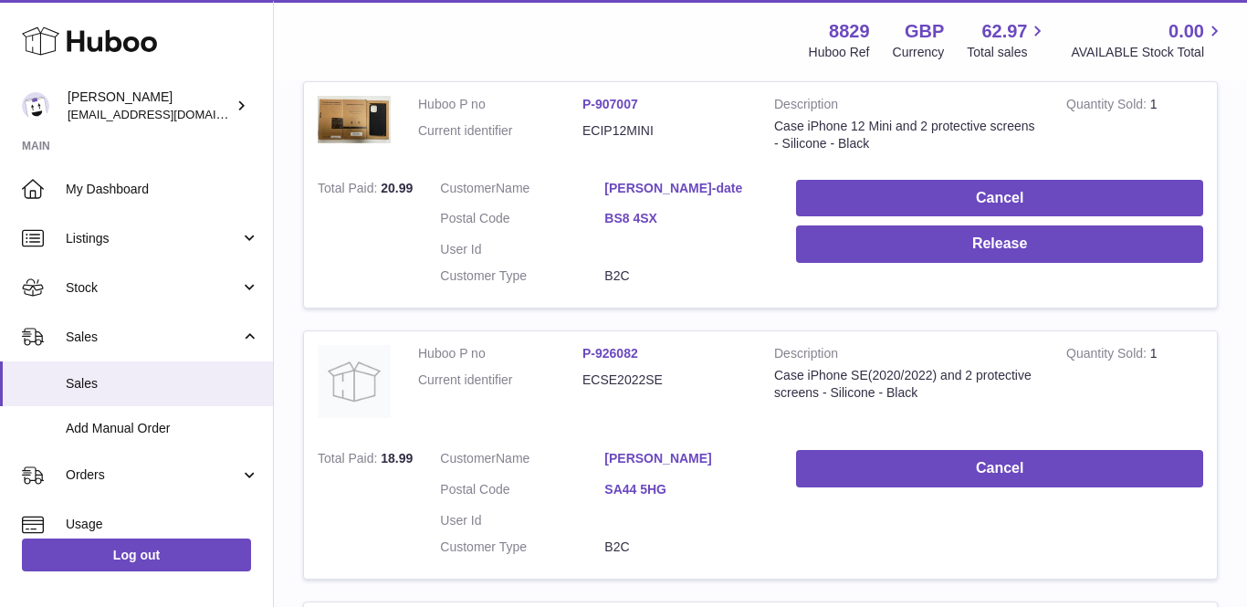
scroll to position [259, 0]
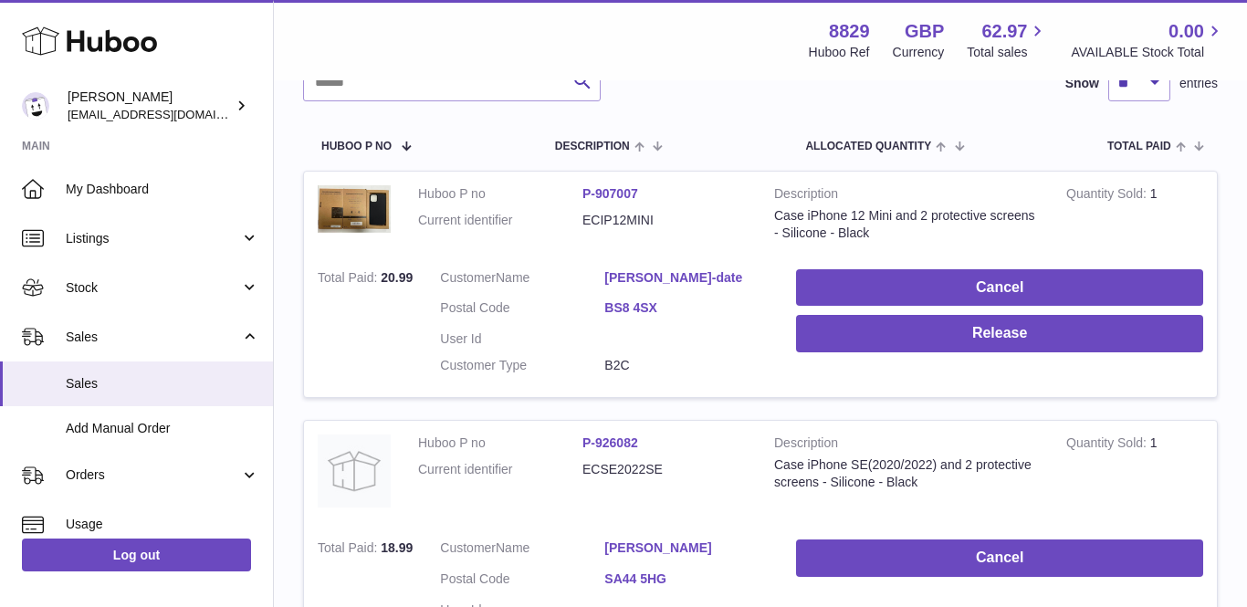
click at [658, 269] on link "[PERSON_NAME]-date" at bounding box center [686, 277] width 164 height 17
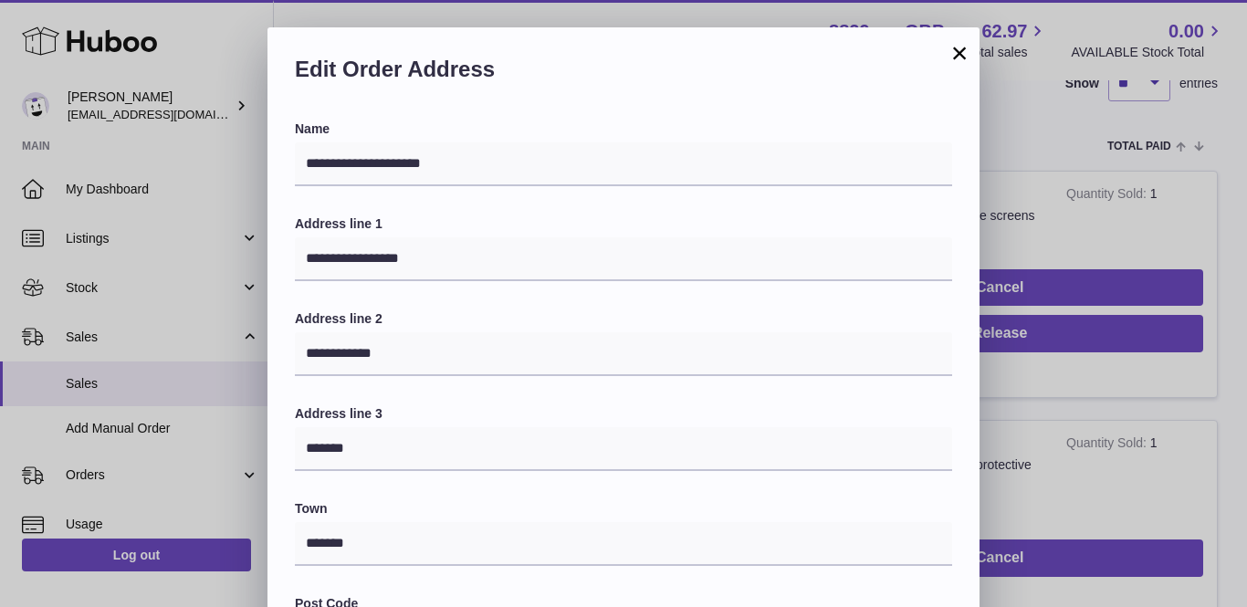
click at [956, 56] on button "×" at bounding box center [959, 53] width 22 height 22
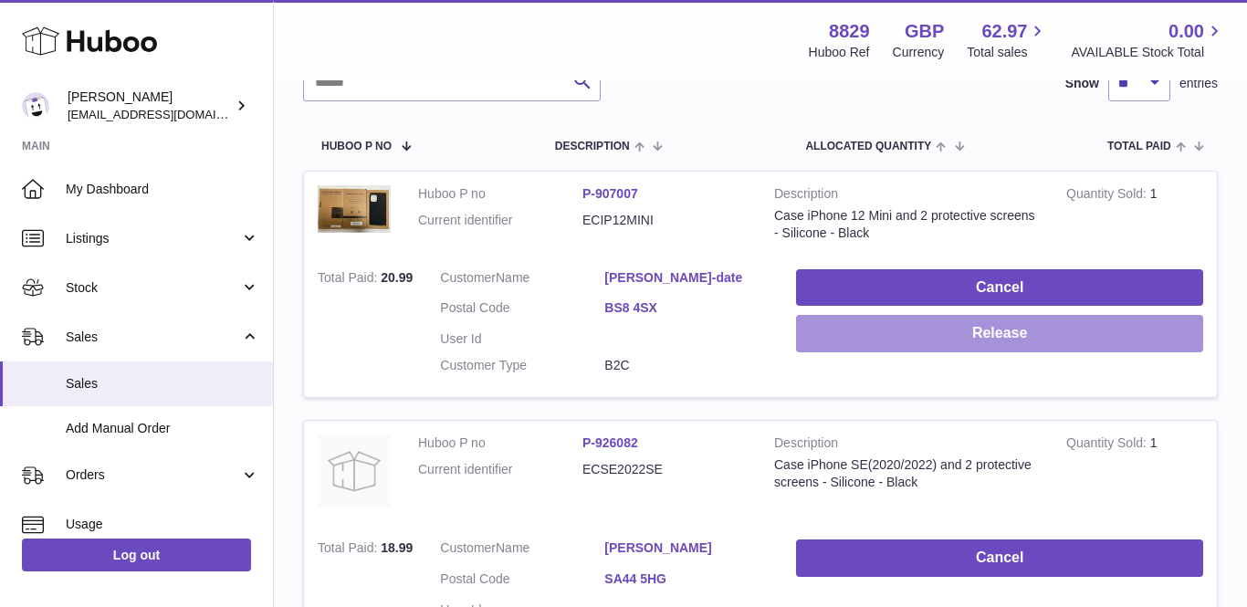
click at [883, 315] on button "Release" at bounding box center [999, 333] width 407 height 37
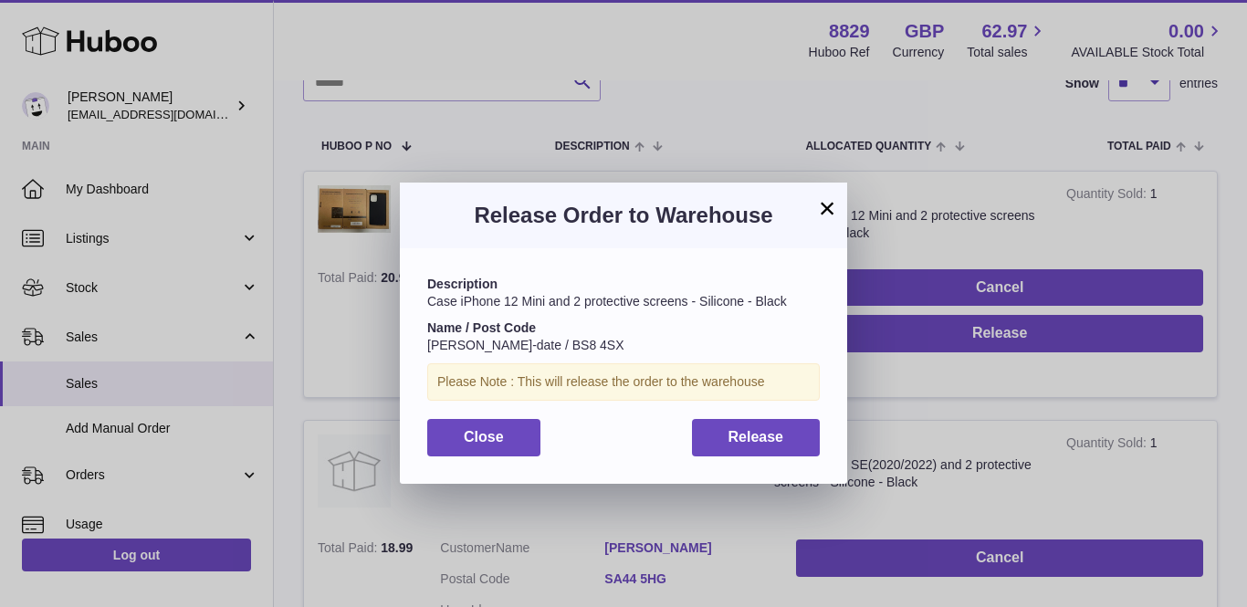
click at [764, 413] on div "Description Case iPhone 12 Mini and 2 protective screens - Silicone - Black Nam…" at bounding box center [623, 365] width 447 height 235
click at [755, 440] on span "Release" at bounding box center [756, 437] width 56 height 16
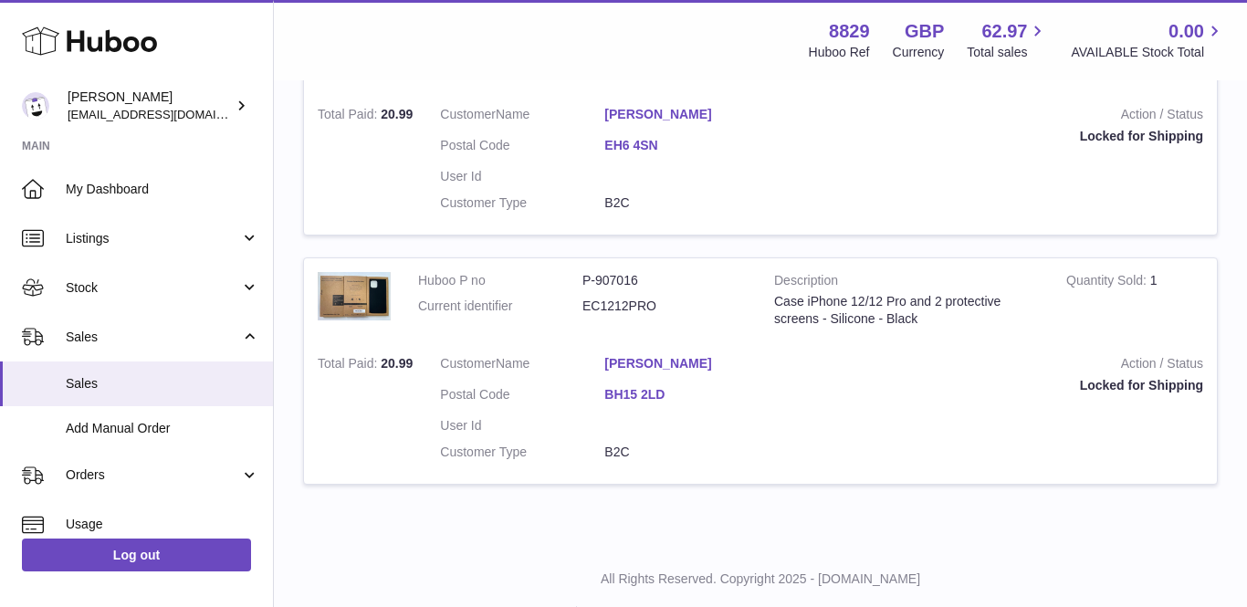
scroll to position [2006, 0]
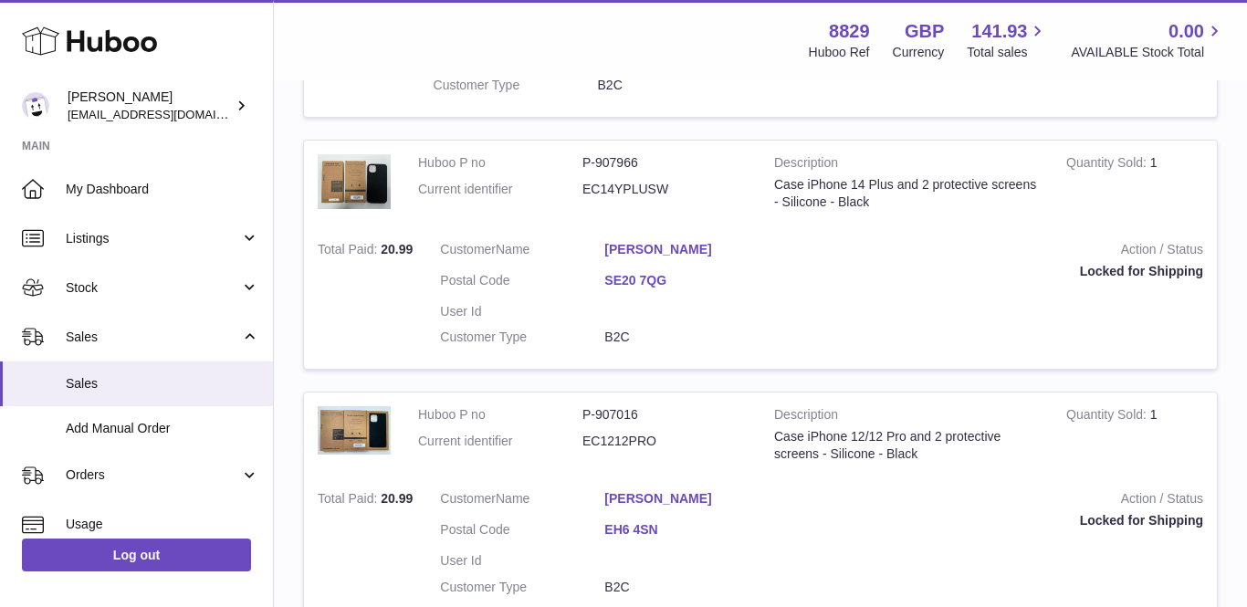
scroll to position [1689, 0]
